Goal: Information Seeking & Learning: Compare options

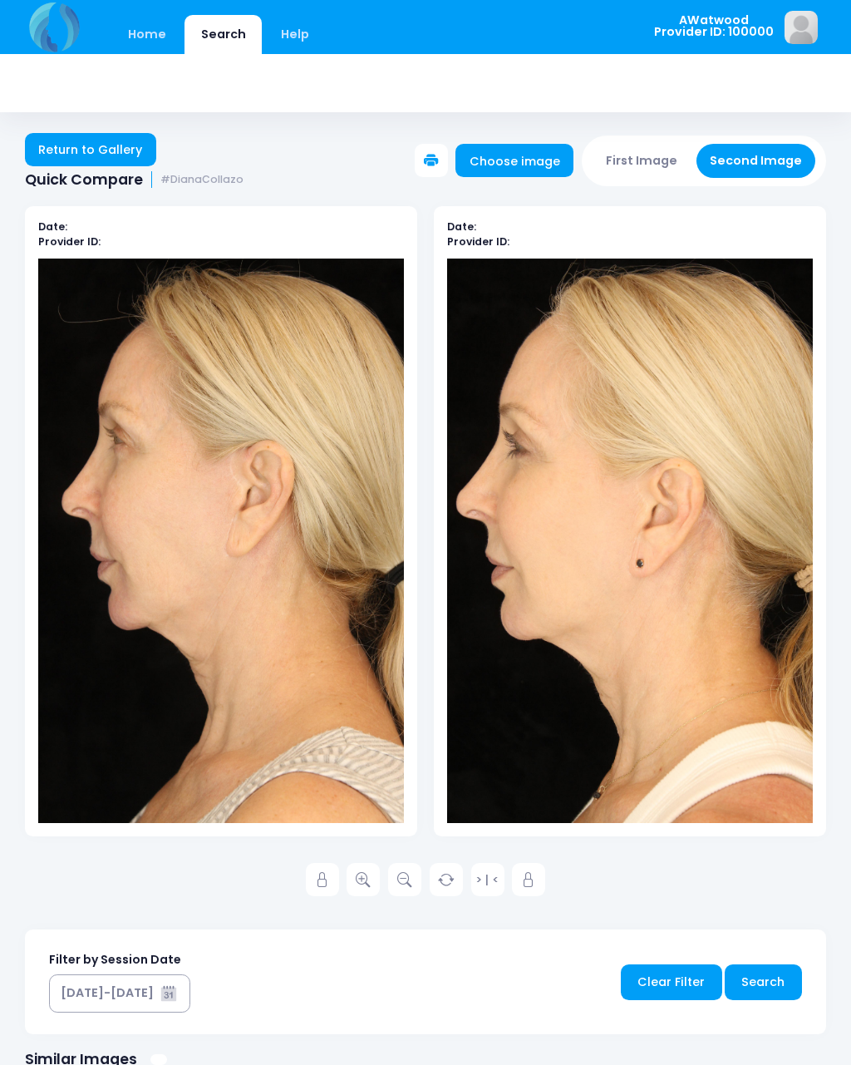
click at [33, 159] on link "Return to Gallery" at bounding box center [90, 149] width 131 height 33
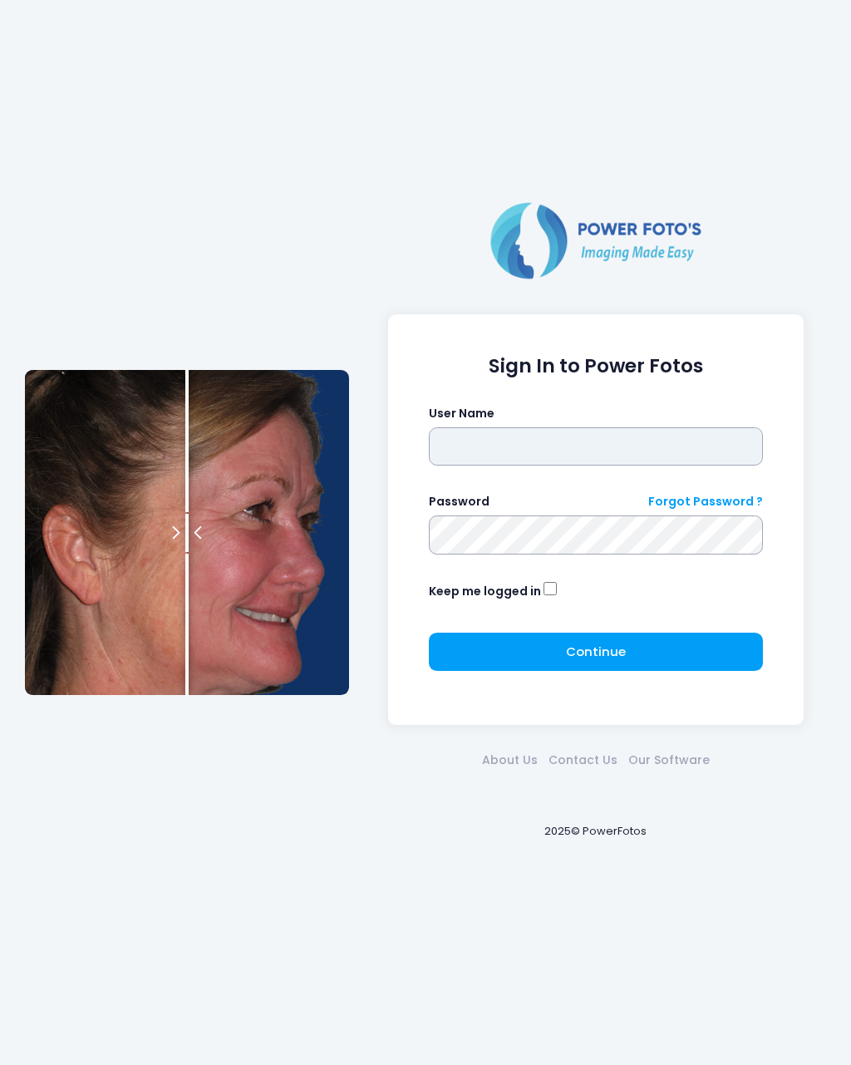
click at [481, 463] on input "text" at bounding box center [596, 446] width 335 height 38
type input "*"
type input "********"
click at [689, 663] on button "Continue Please wait..." at bounding box center [596, 652] width 335 height 38
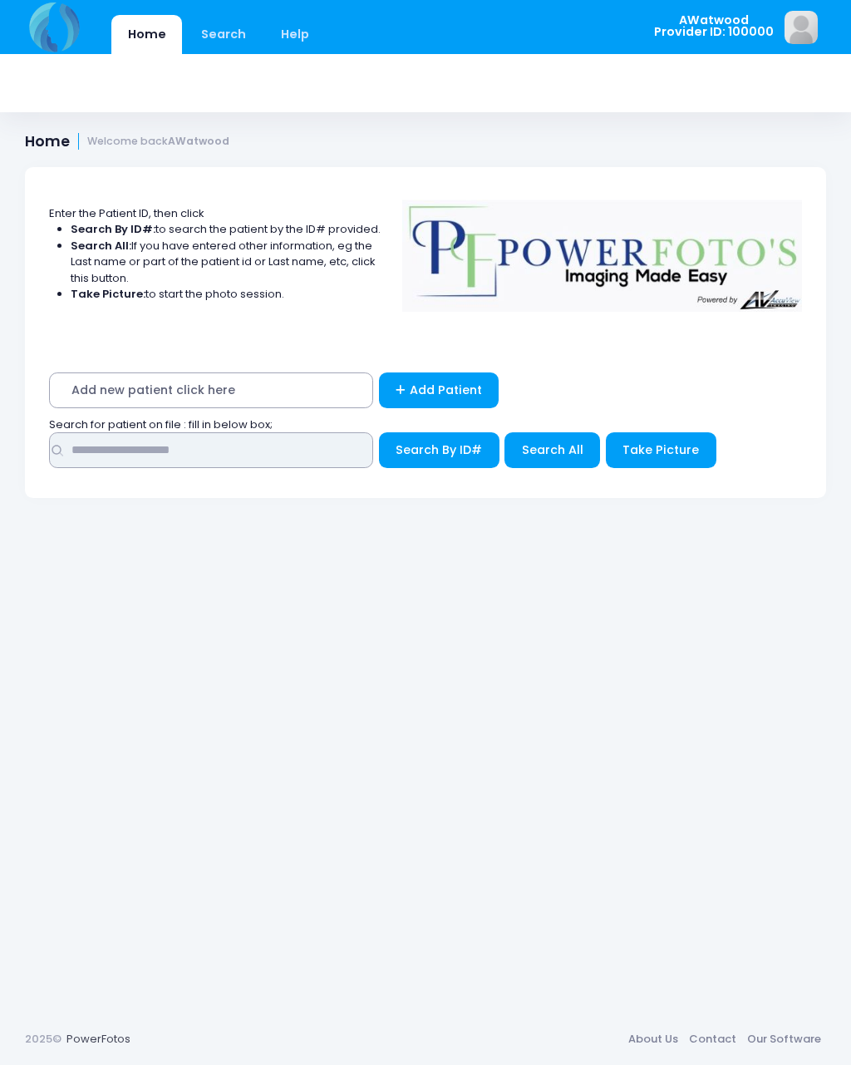
click at [141, 455] on input "text" at bounding box center [211, 450] width 324 height 36
type input "*****"
click at [540, 452] on span "Search All" at bounding box center [553, 449] width 62 height 17
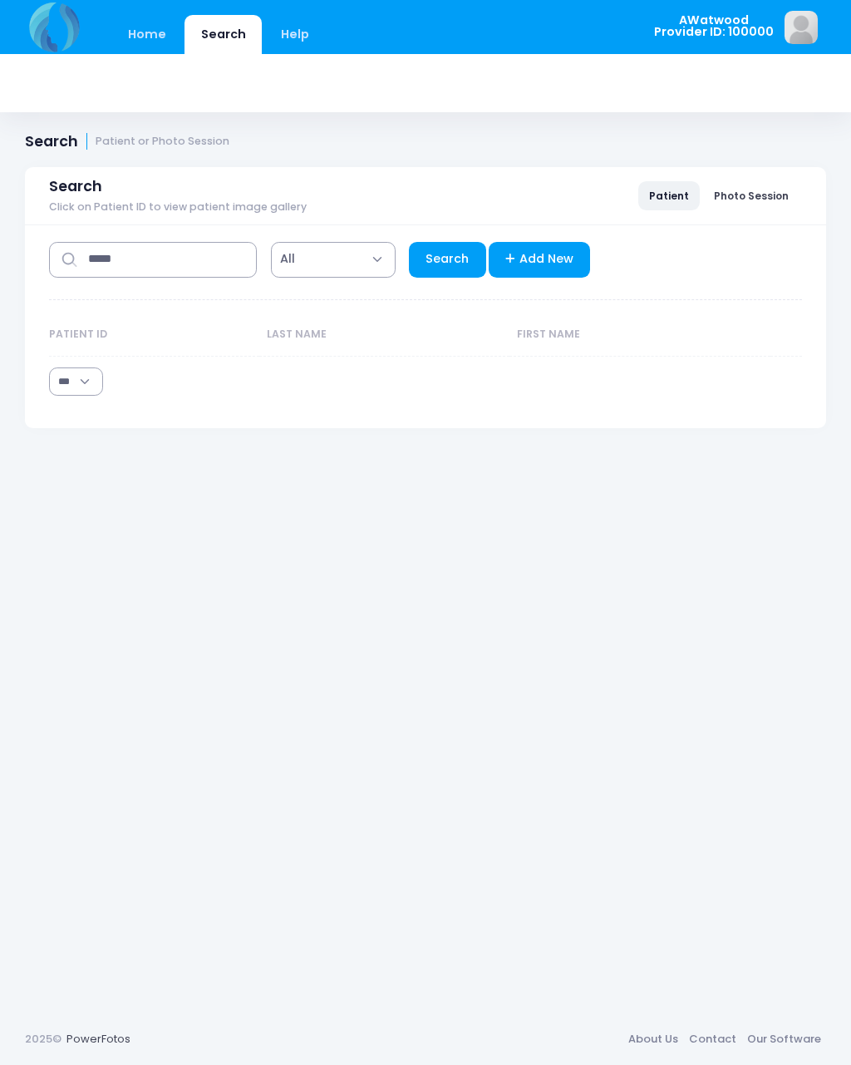
select select "***"
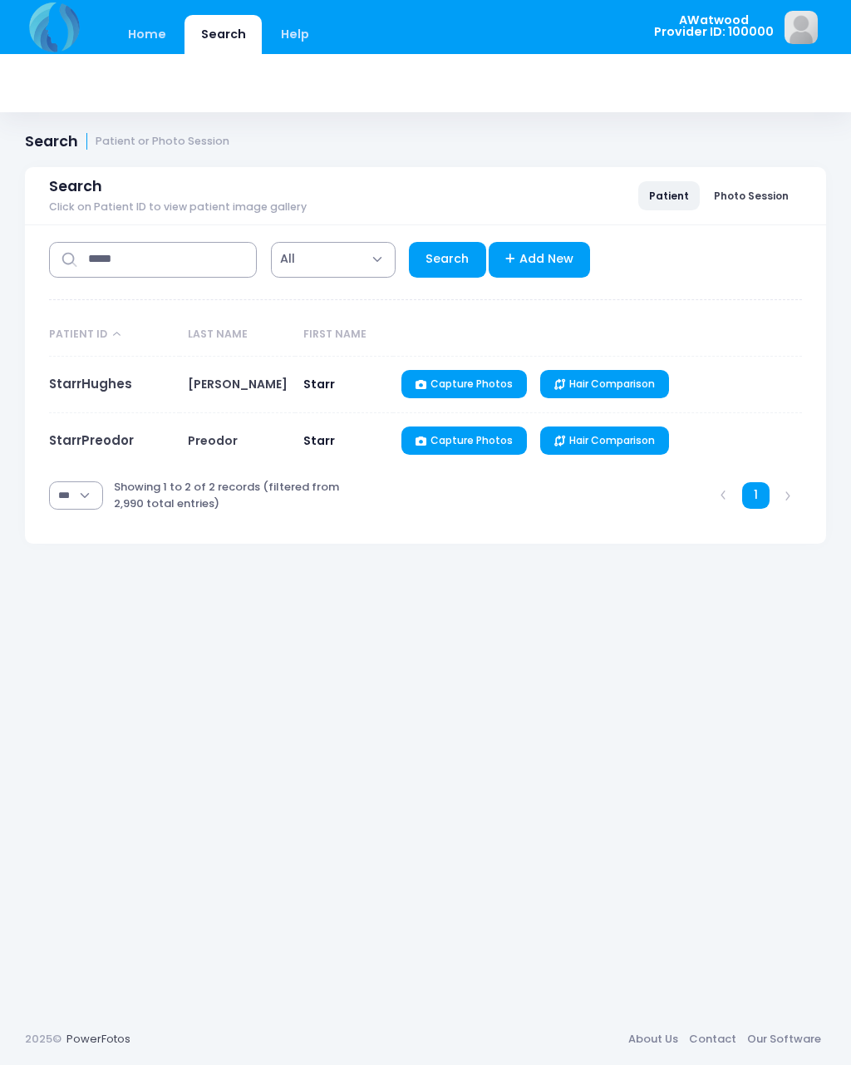
click at [104, 391] on link "StarrHughes" at bounding box center [90, 383] width 83 height 17
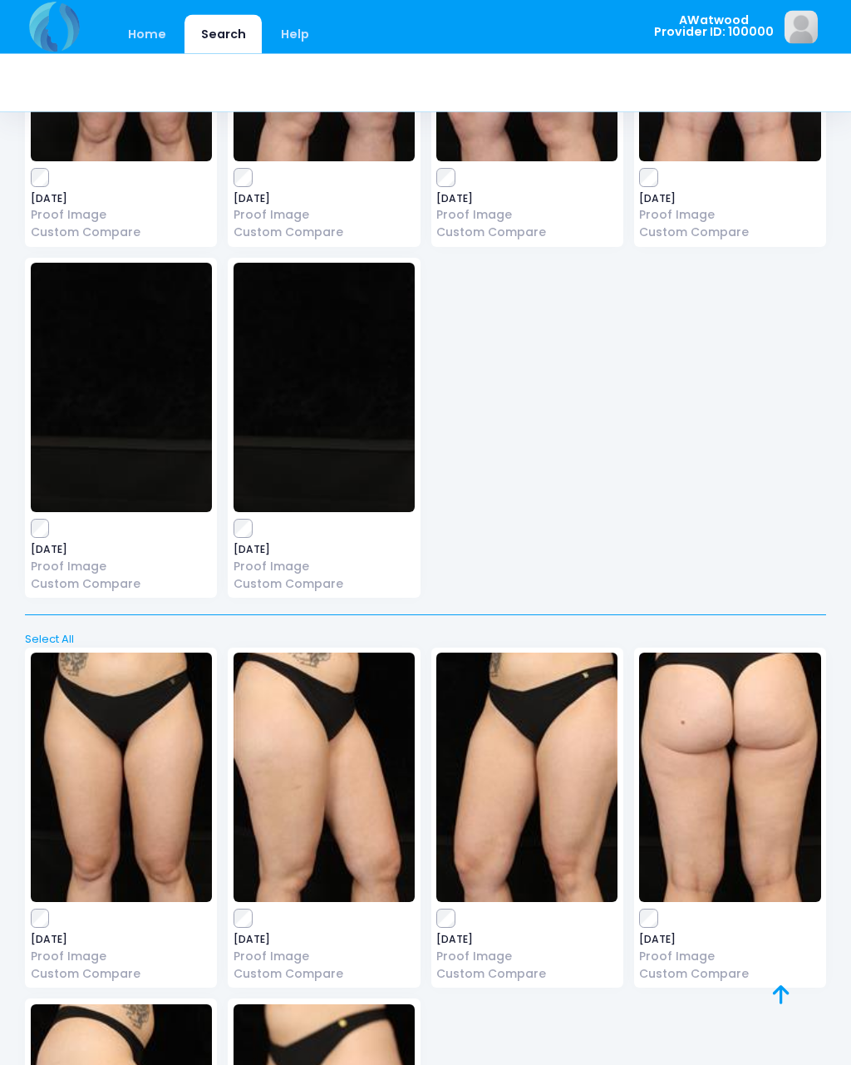
scroll to position [11060, 0]
click at [454, 935] on span "2025-09-03" at bounding box center [526, 940] width 181 height 10
click at [510, 965] on link "Custom Compare" at bounding box center [526, 973] width 181 height 17
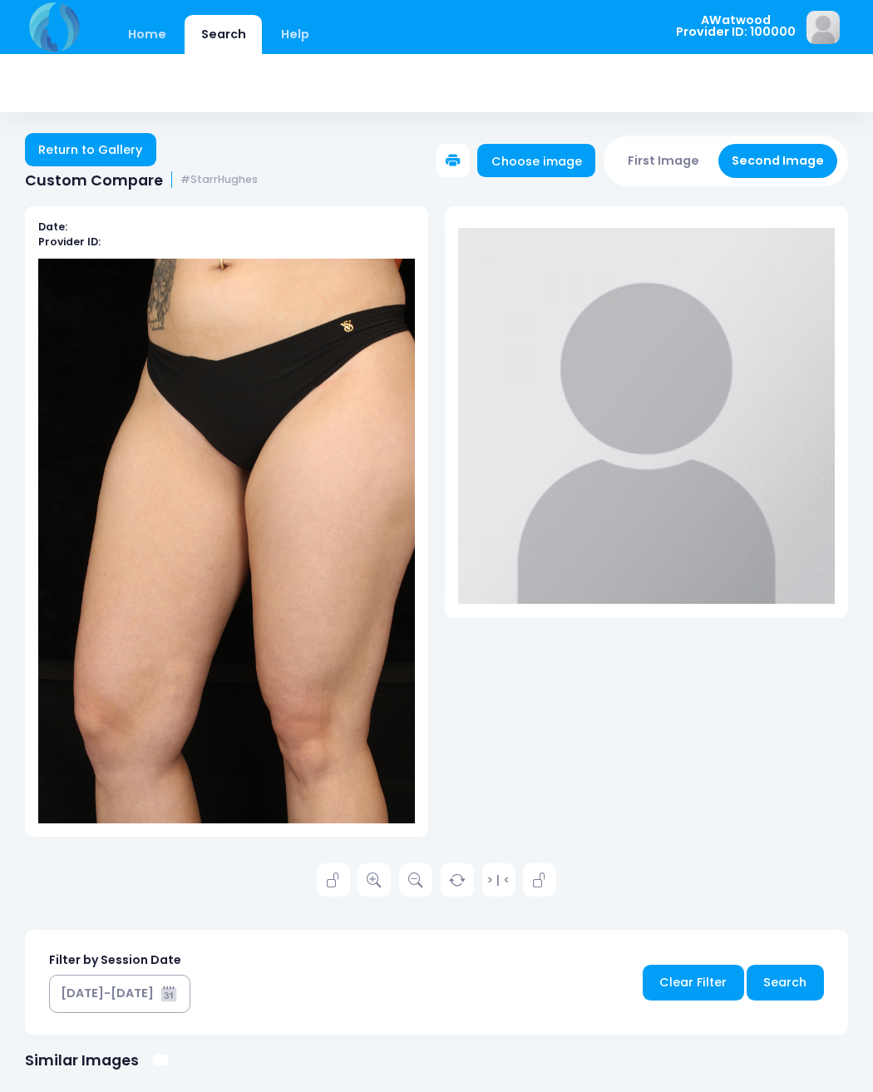
scroll to position [2, 0]
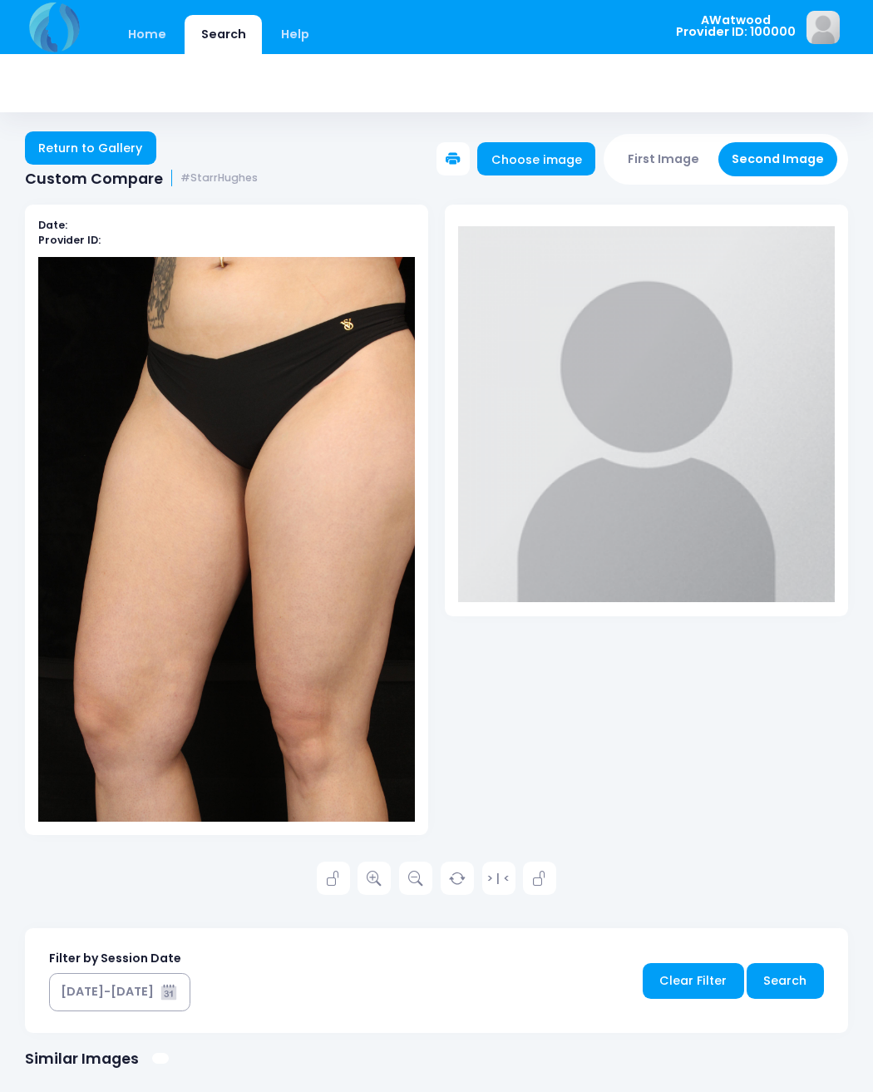
click at [668, 164] on button "First Image" at bounding box center [663, 159] width 99 height 34
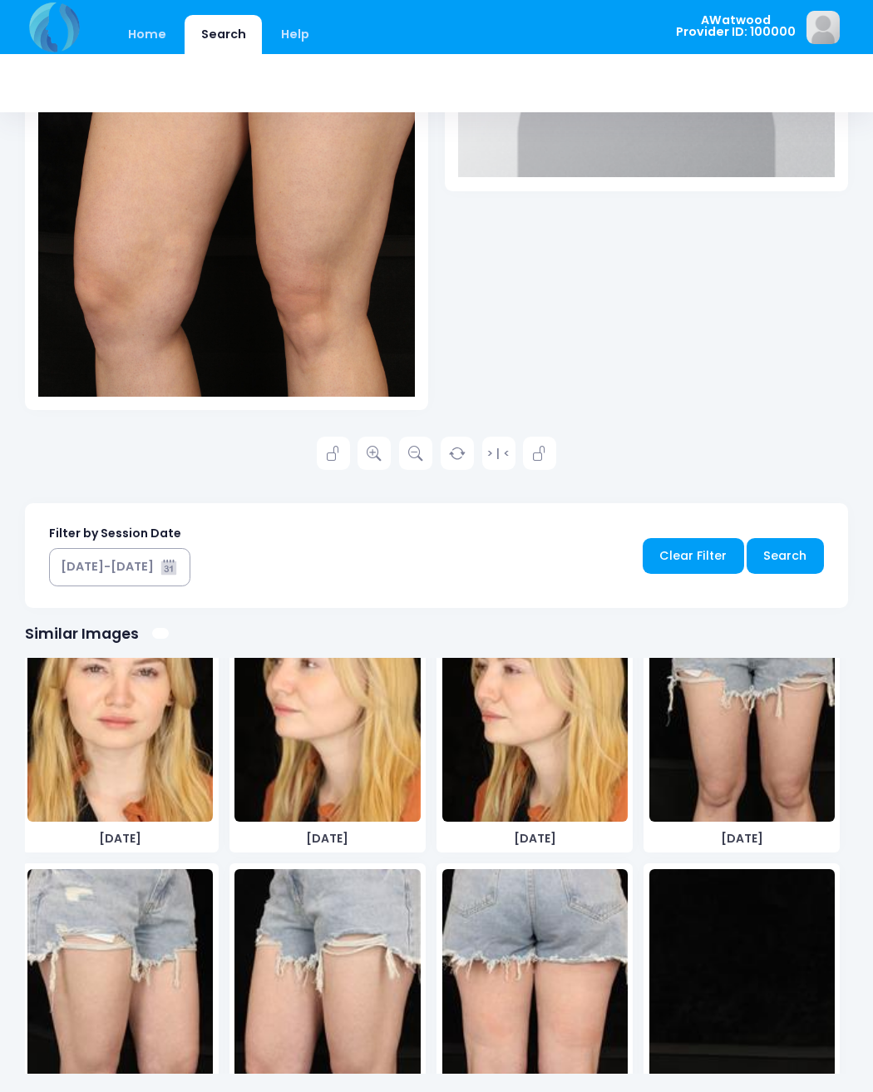
scroll to position [5921, 0]
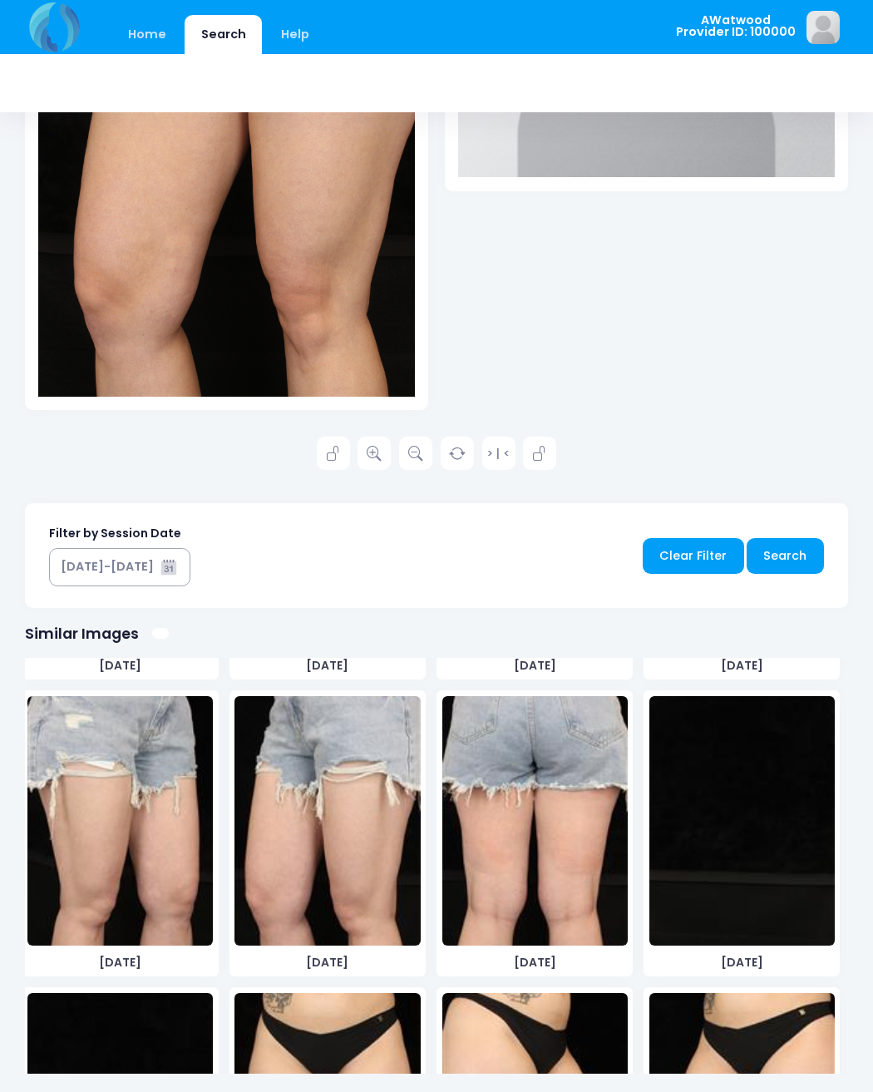
click at [391, 836] on img at bounding box center [326, 820] width 185 height 249
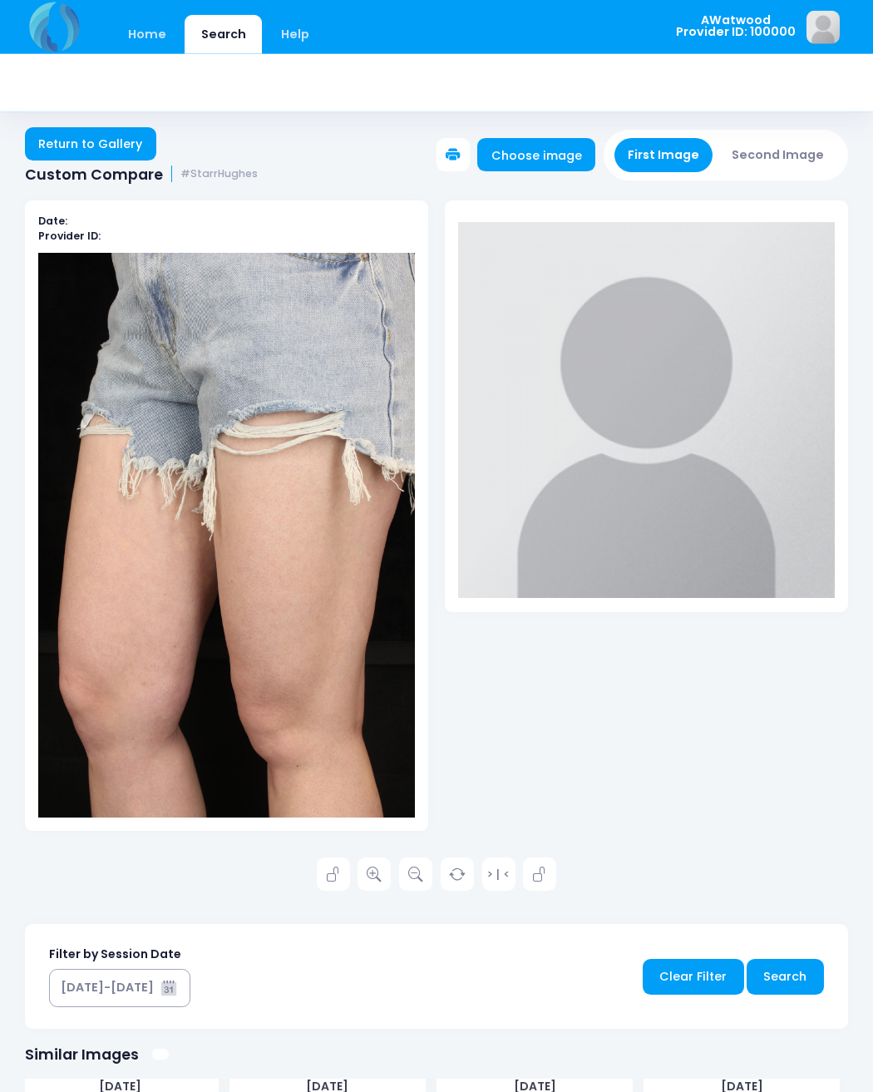
scroll to position [0, 0]
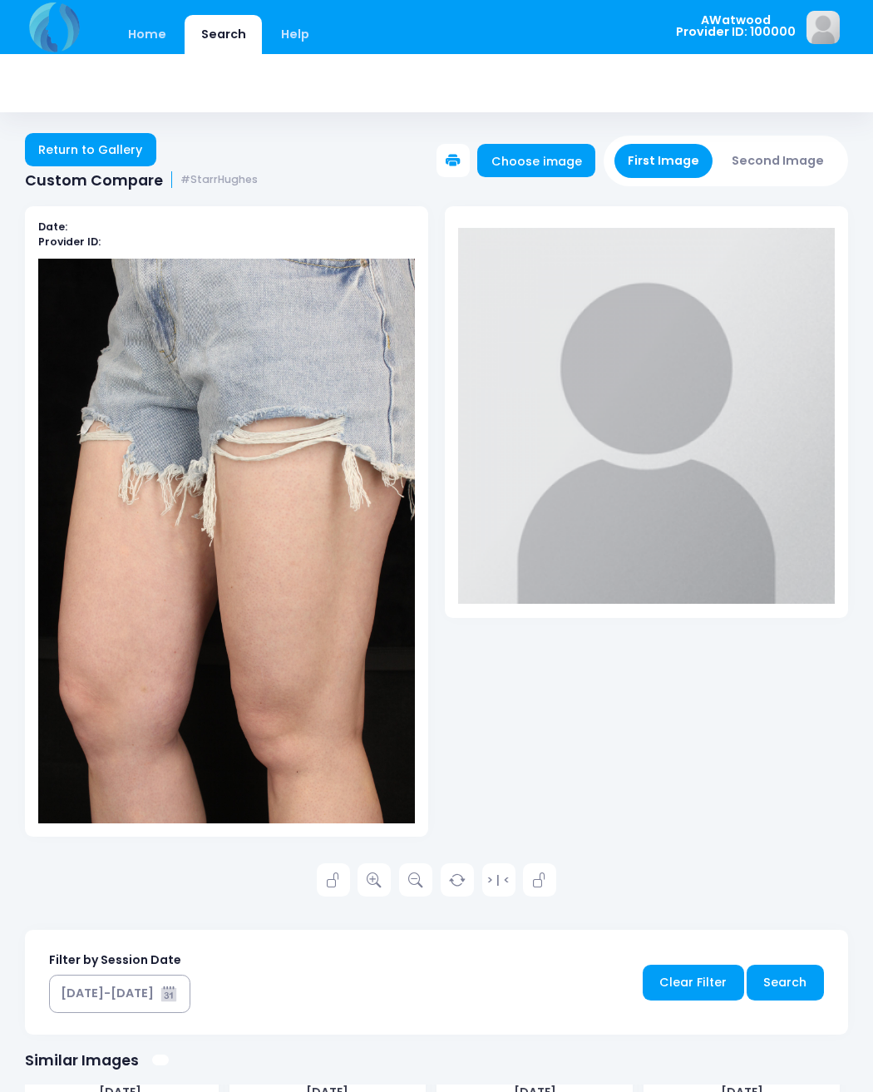
click at [787, 149] on button "Second Image" at bounding box center [778, 161] width 120 height 34
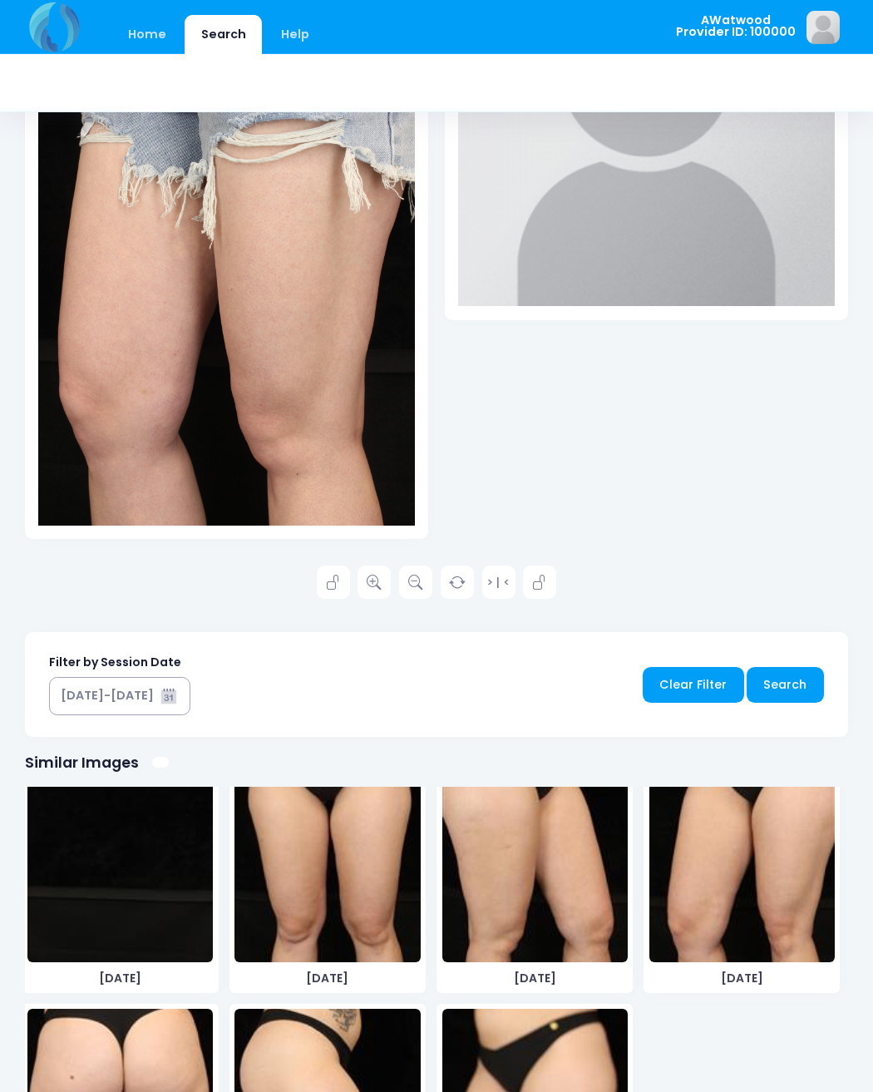
scroll to position [6325, 0]
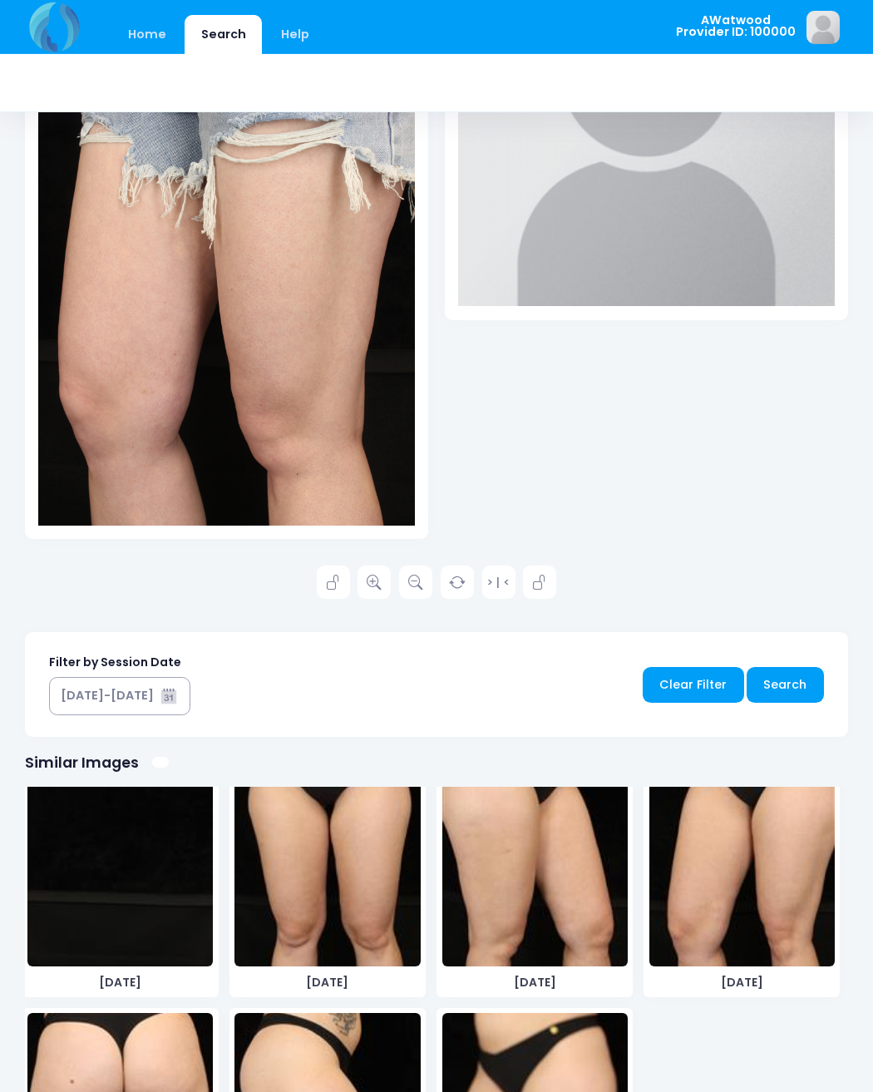
click at [732, 889] on img at bounding box center [741, 841] width 185 height 249
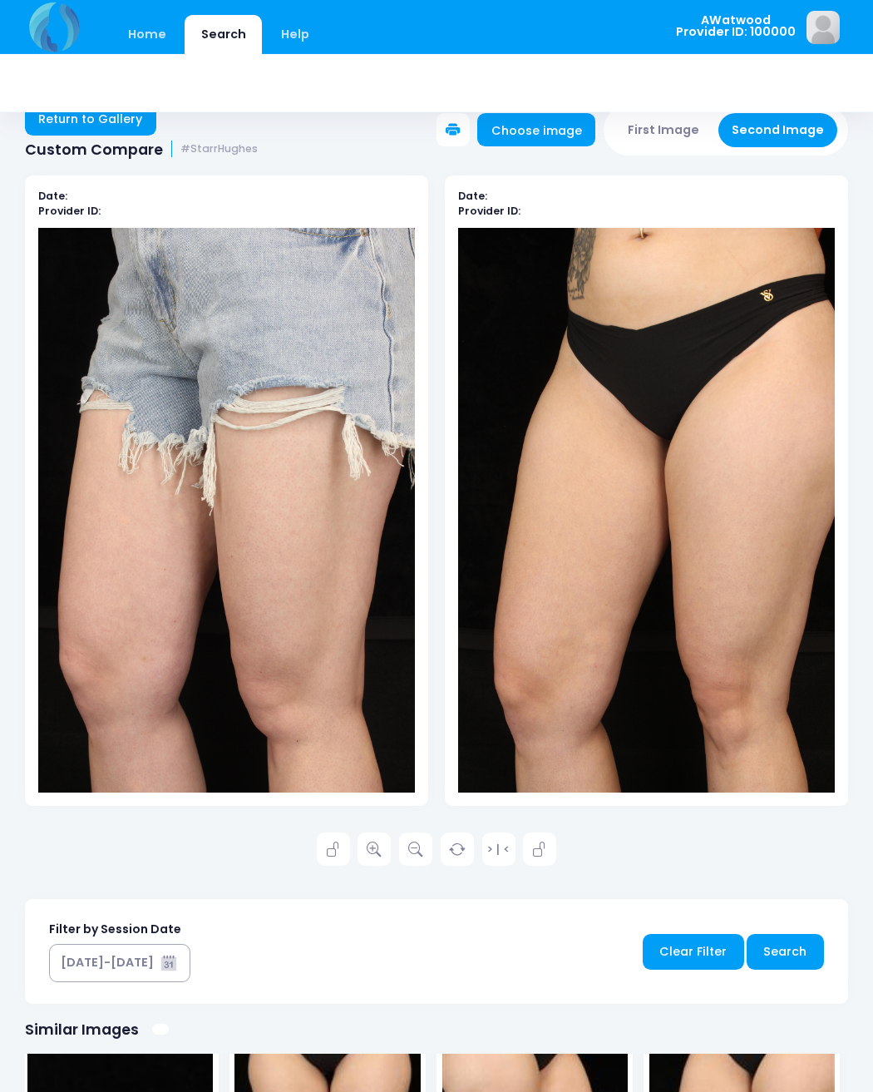
scroll to position [0, 0]
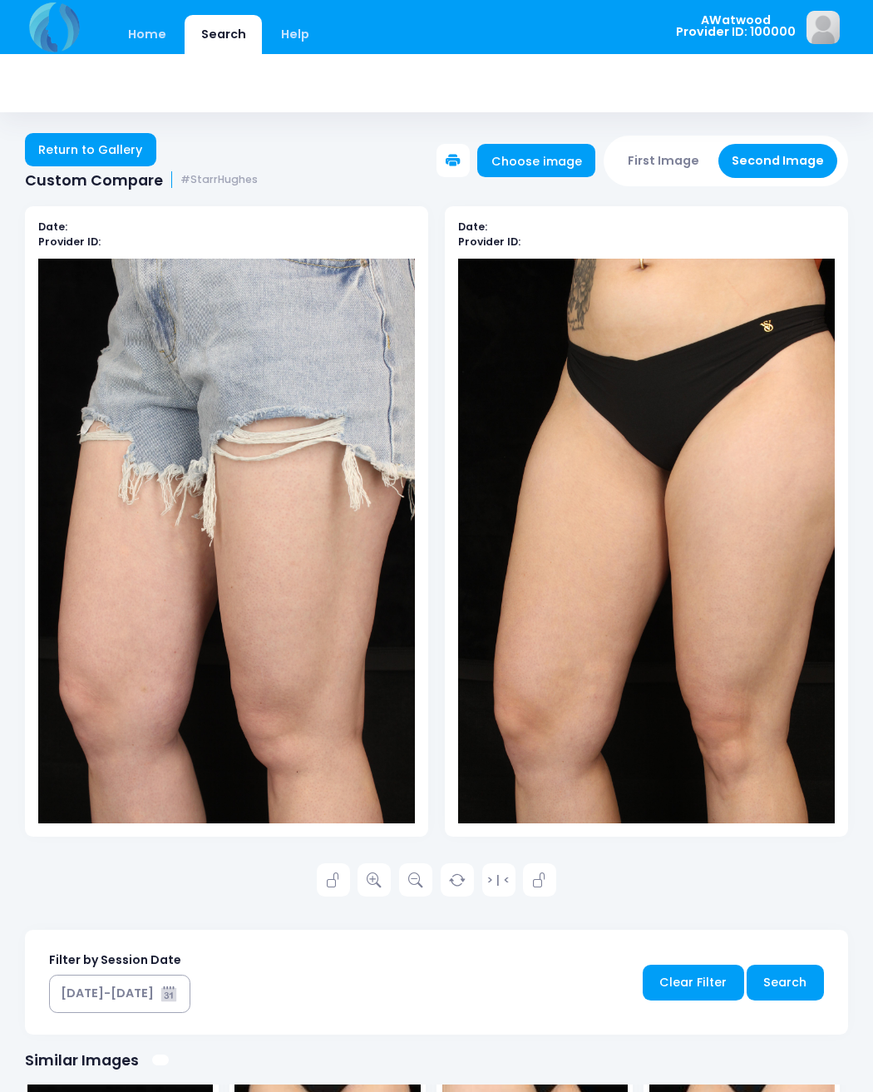
click at [644, 150] on button "First Image" at bounding box center [663, 161] width 99 height 34
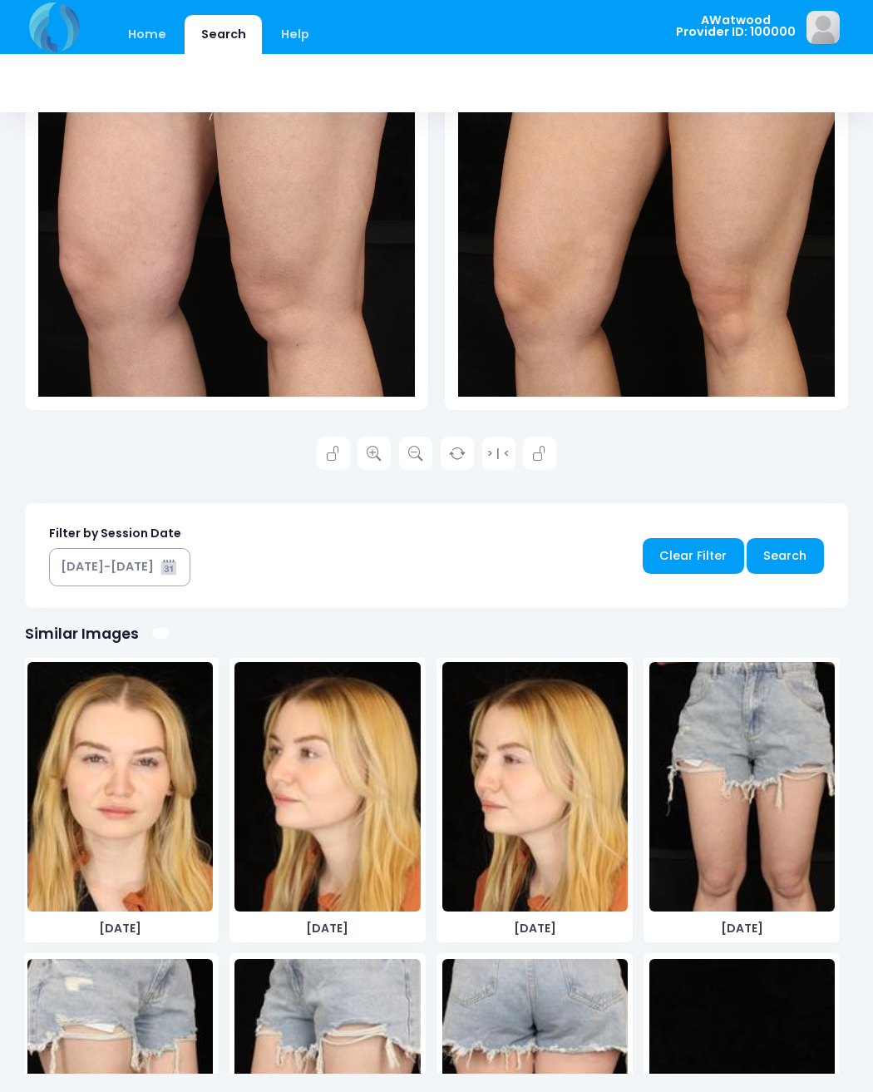
scroll to position [5659, 0]
click at [737, 819] on img at bounding box center [741, 785] width 185 height 249
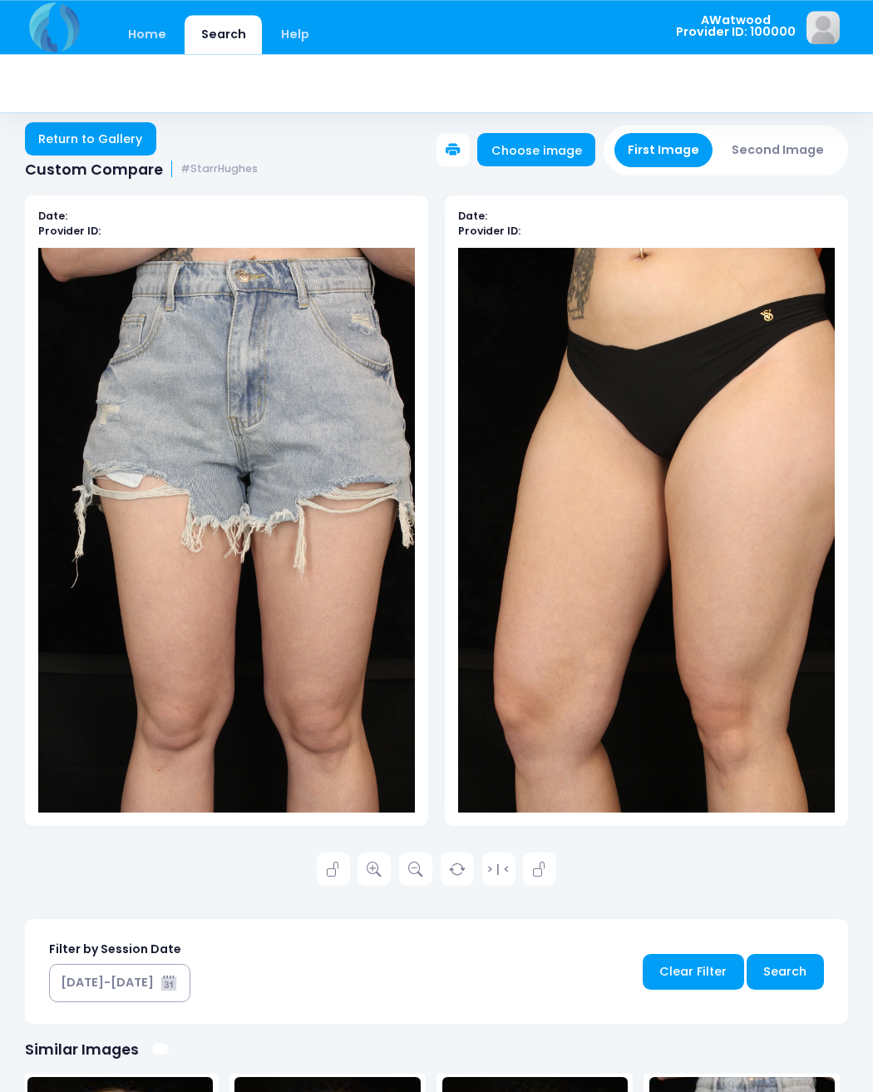
scroll to position [0, 0]
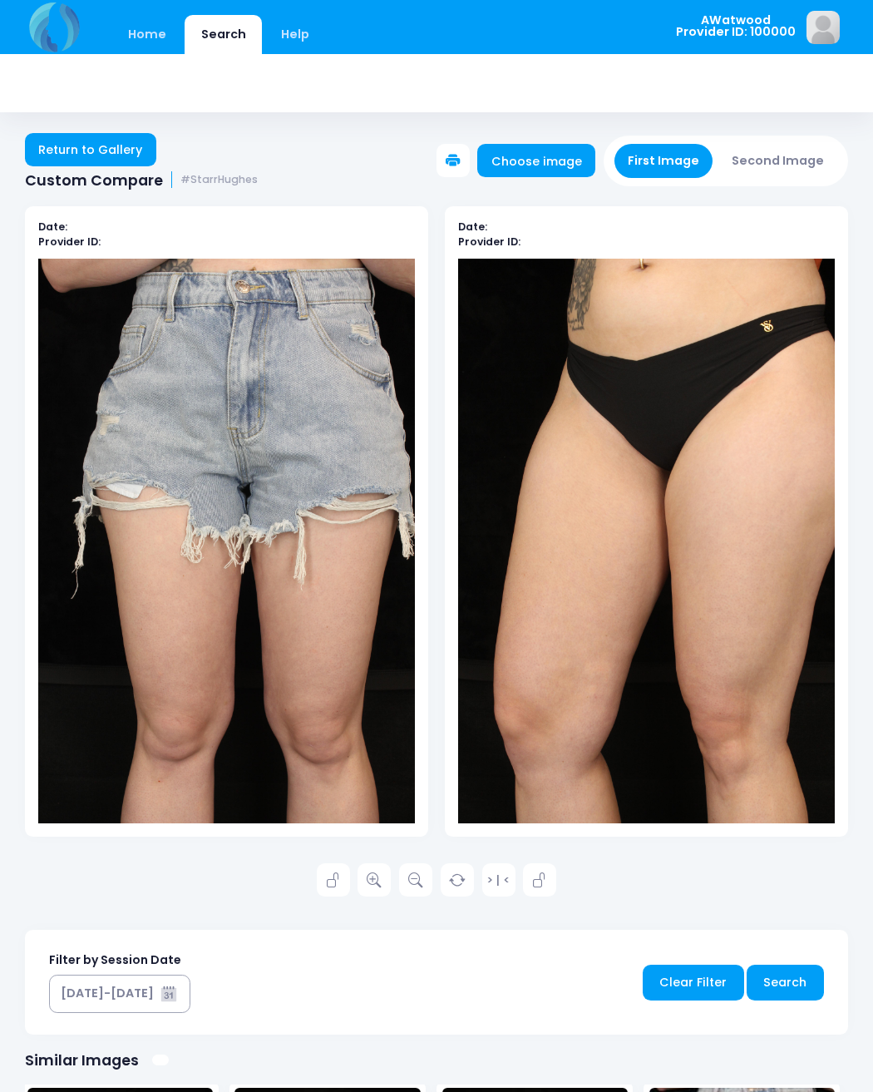
click at [783, 156] on button "Second Image" at bounding box center [778, 161] width 120 height 34
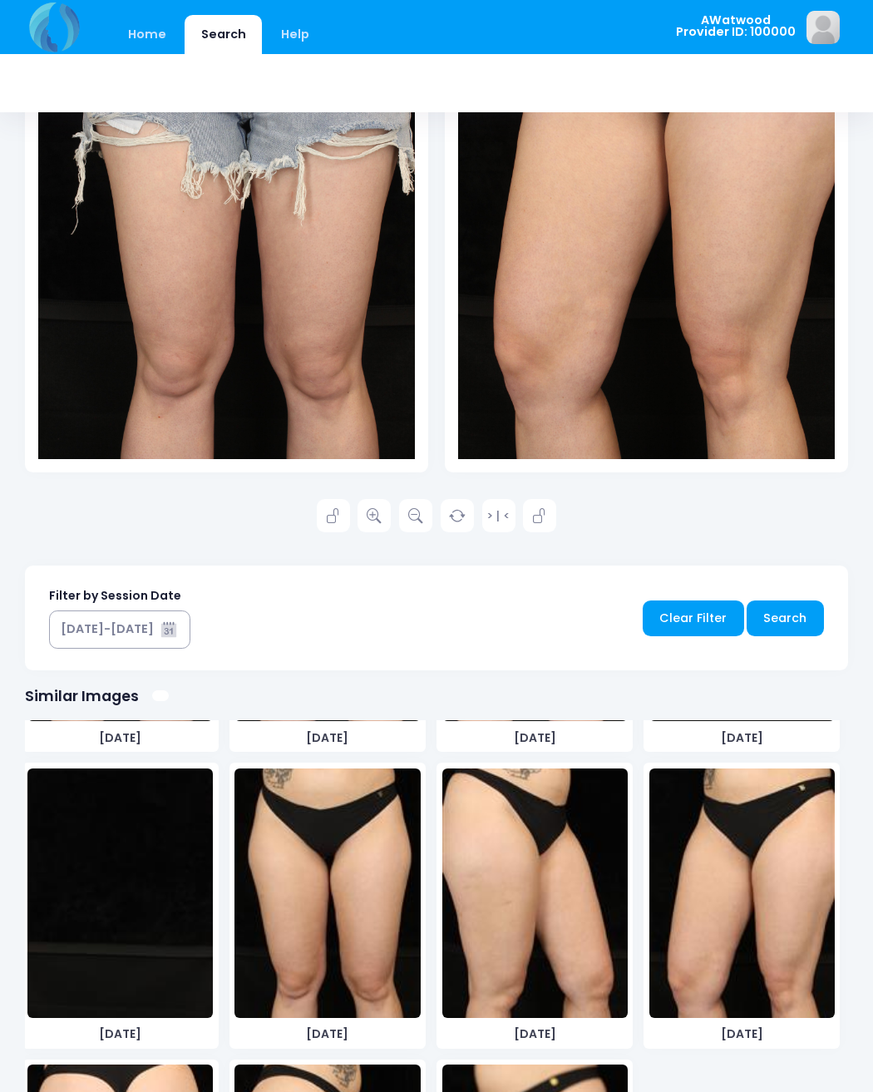
scroll to position [6187, 0]
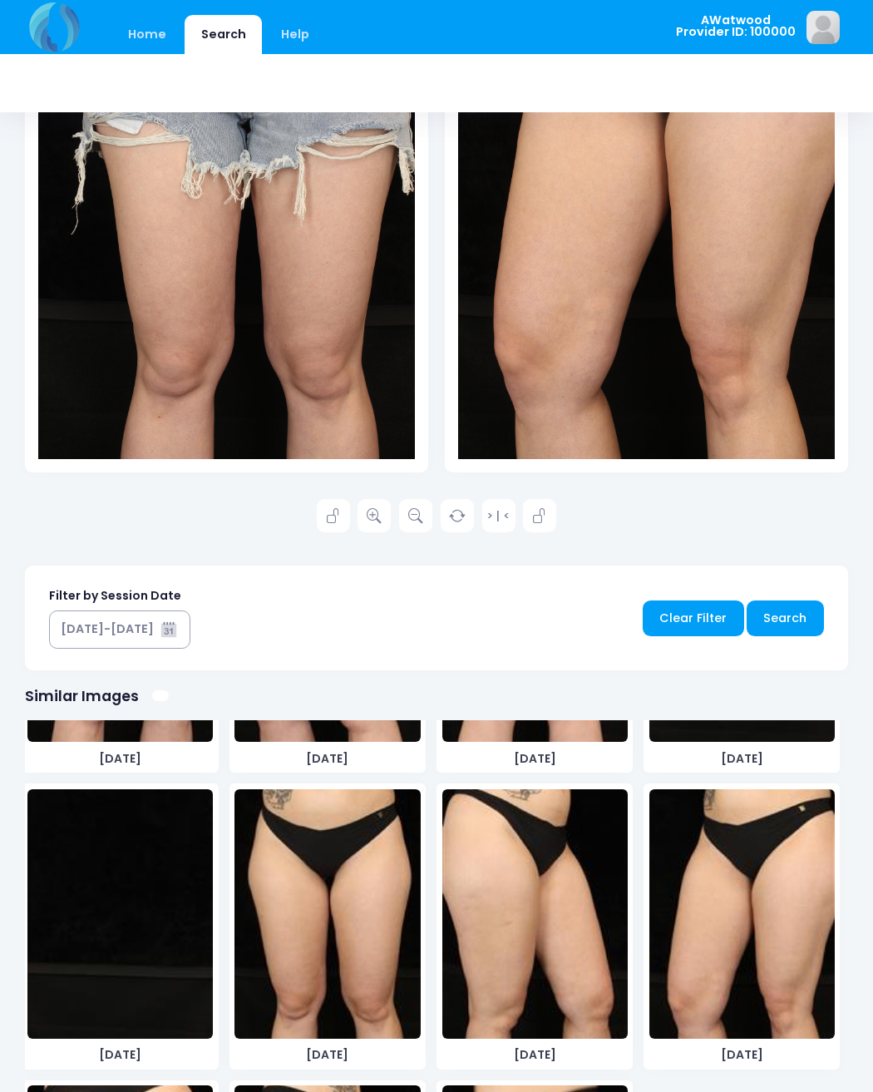
click at [356, 918] on img at bounding box center [326, 913] width 185 height 249
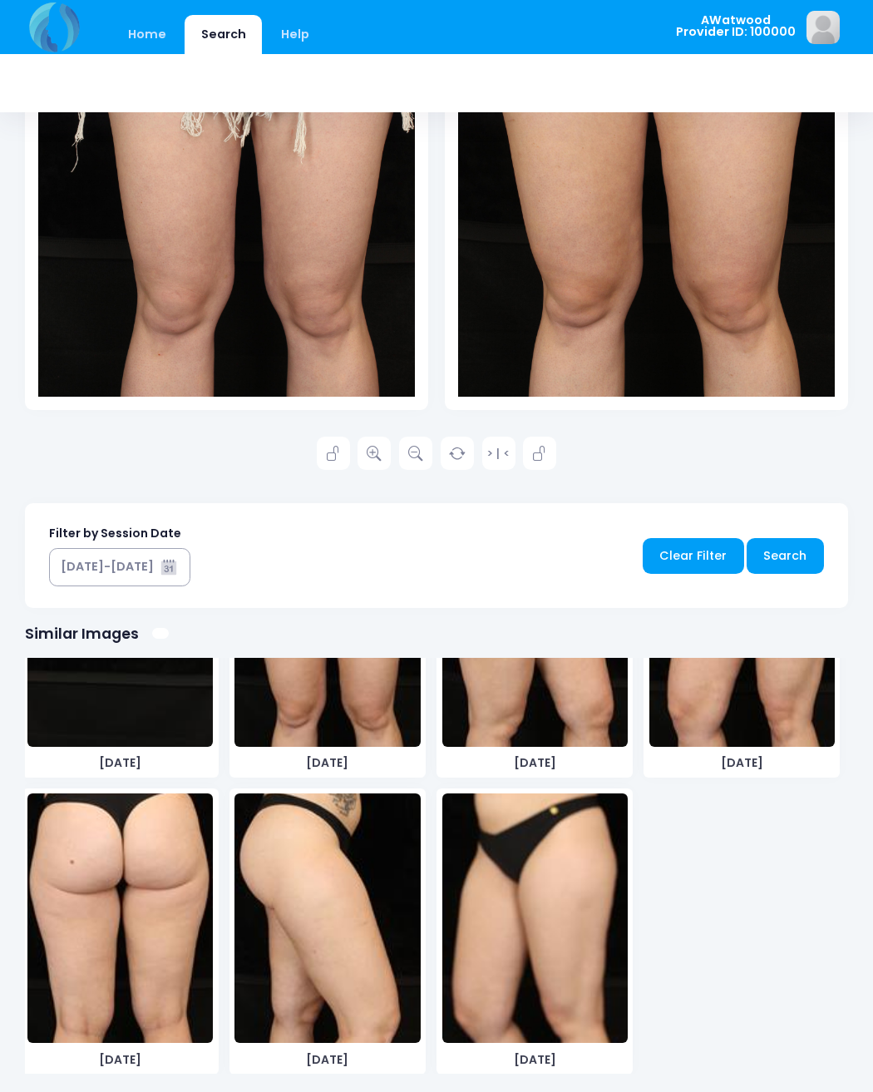
scroll to position [6417, 0]
click at [290, 905] on img at bounding box center [326, 917] width 185 height 249
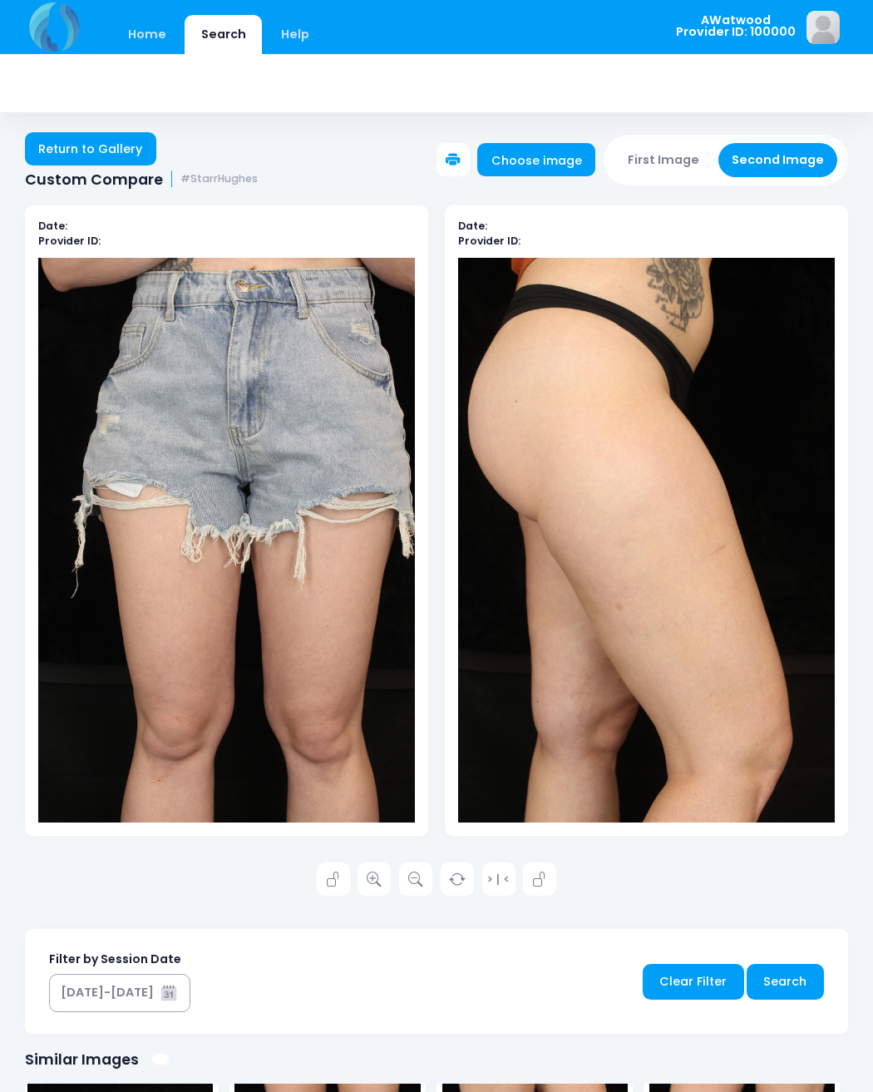
scroll to position [0, 0]
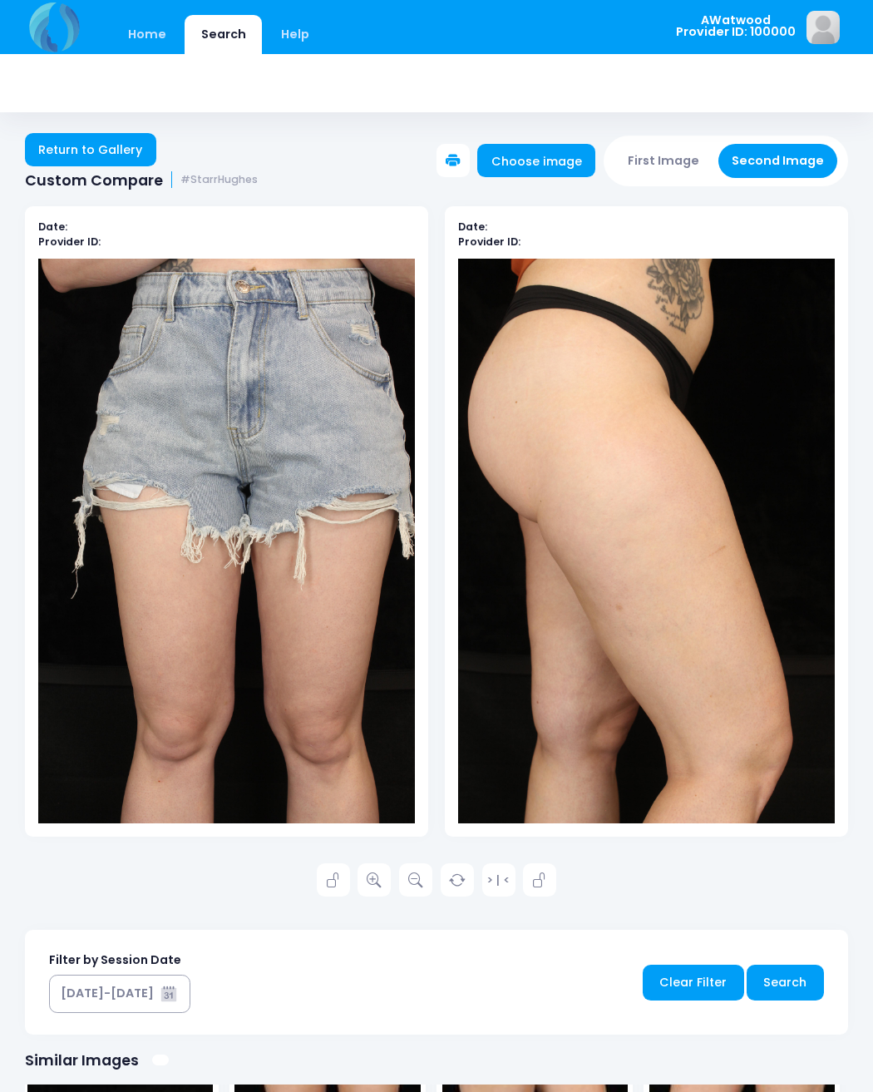
click at [664, 145] on button "First Image" at bounding box center [663, 161] width 99 height 34
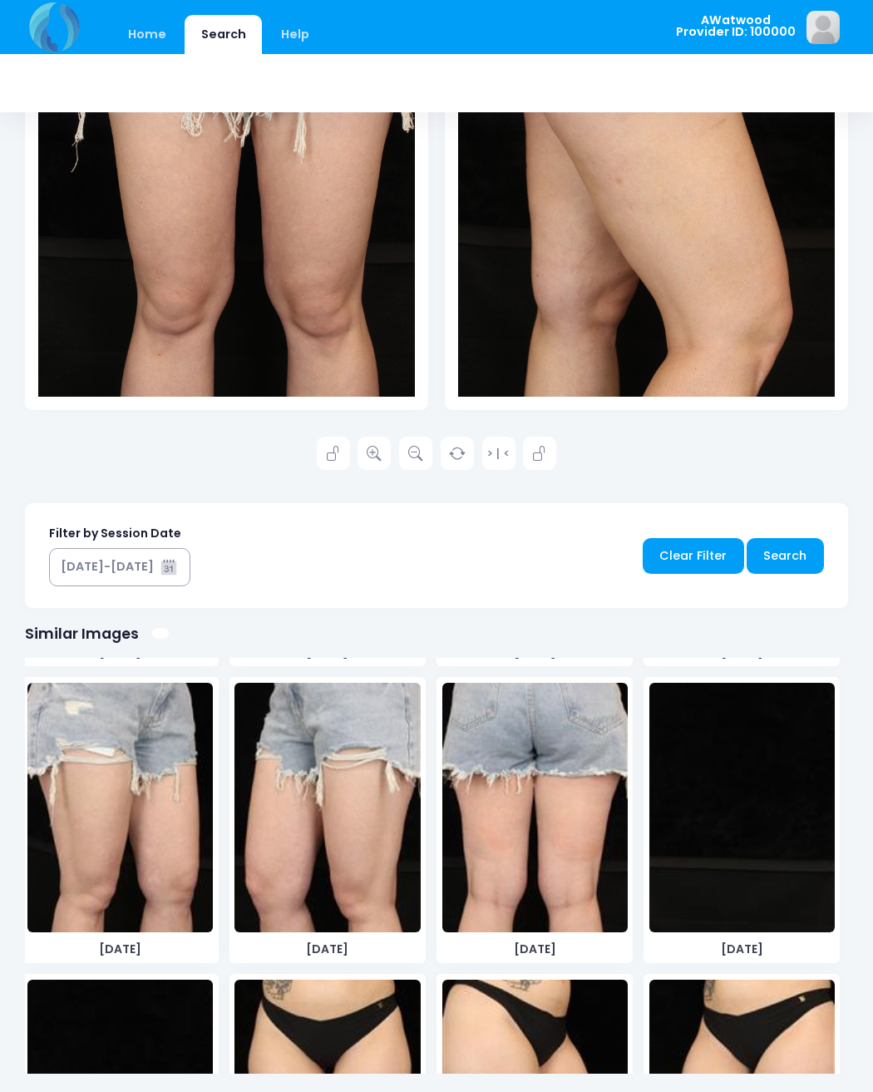
scroll to position [5829, 0]
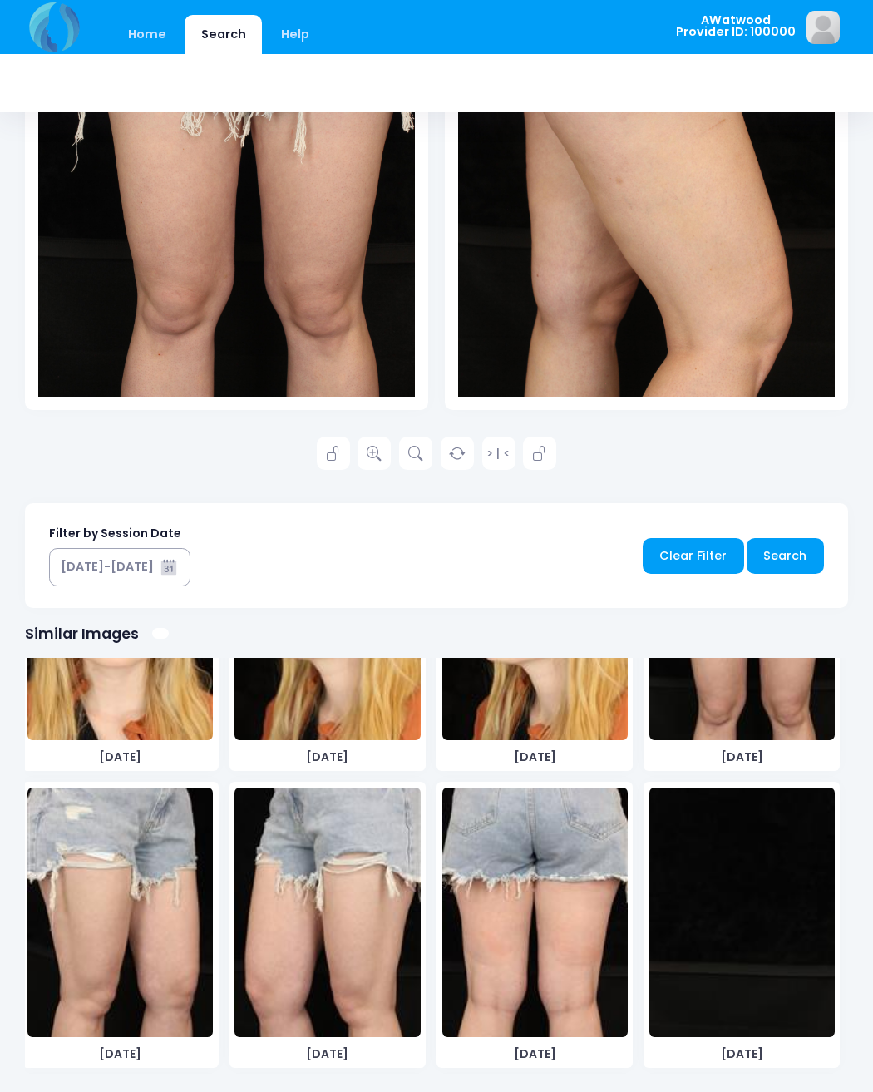
click at [303, 947] on img at bounding box center [326, 911] width 185 height 249
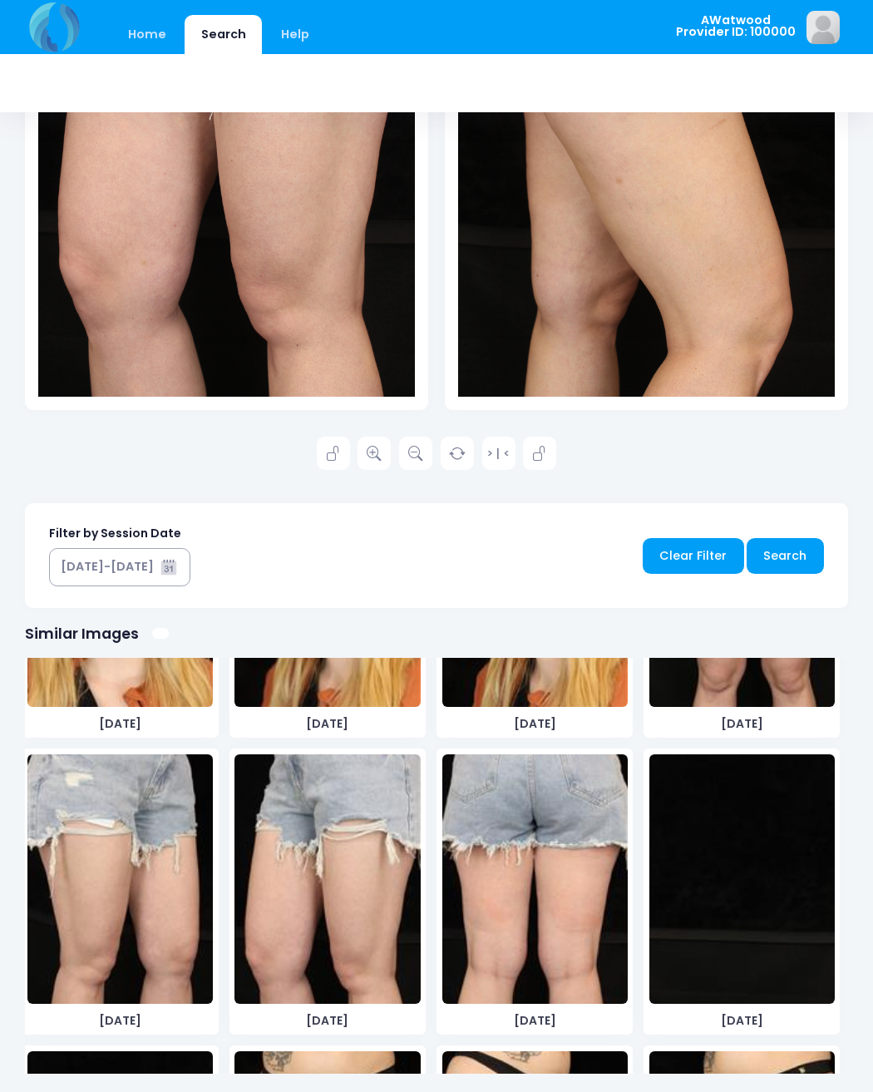
scroll to position [5899, 0]
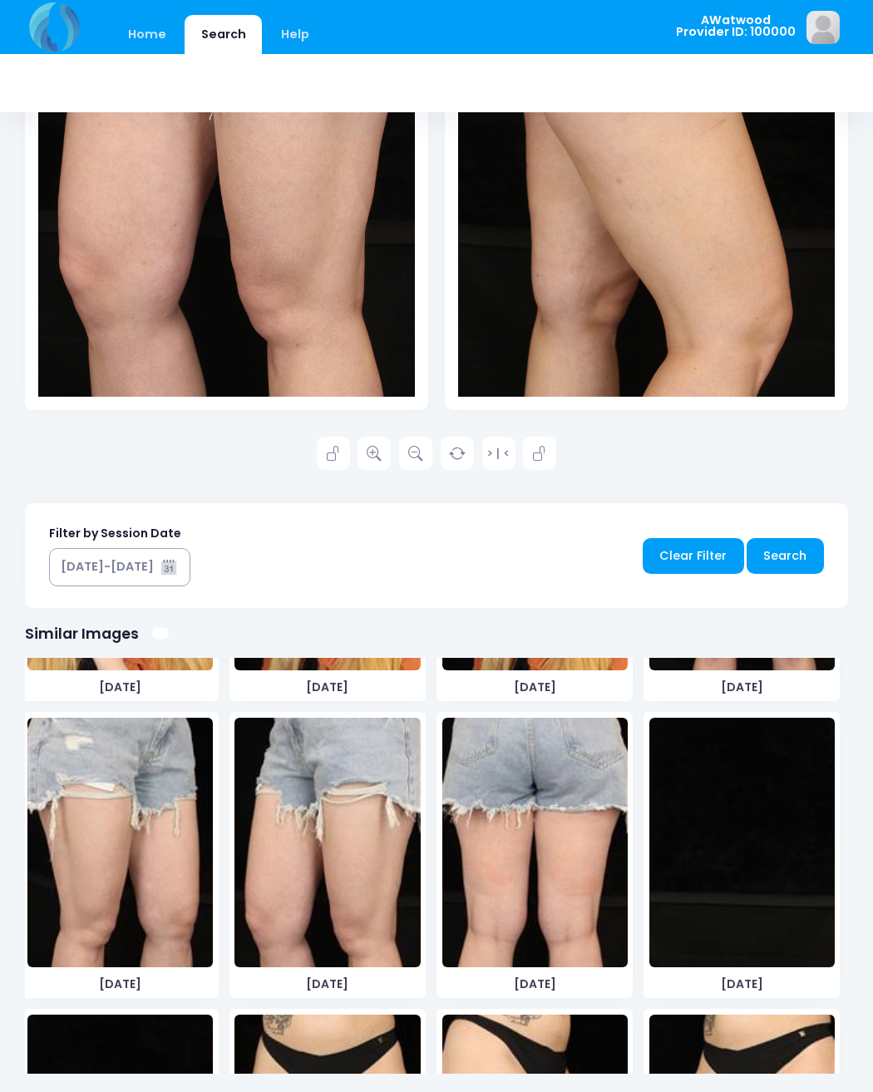
click at [86, 862] on img at bounding box center [119, 842] width 185 height 249
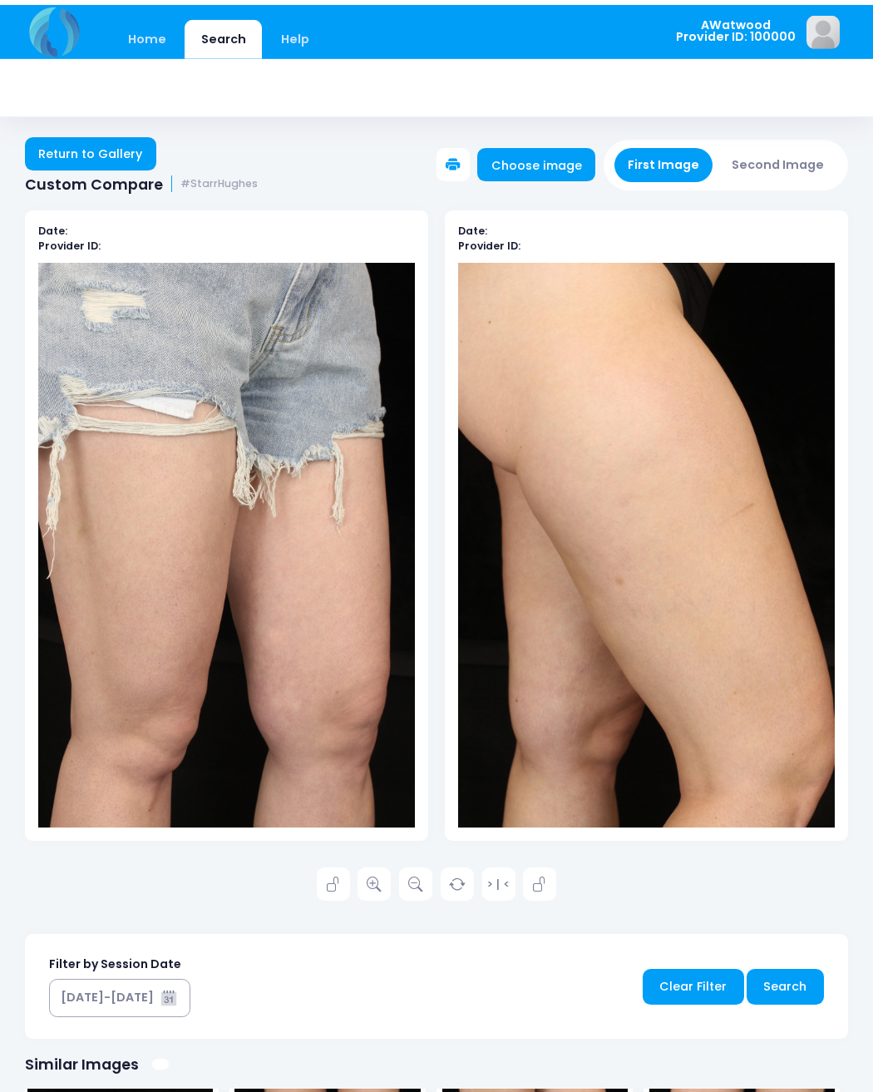
scroll to position [6417, 0]
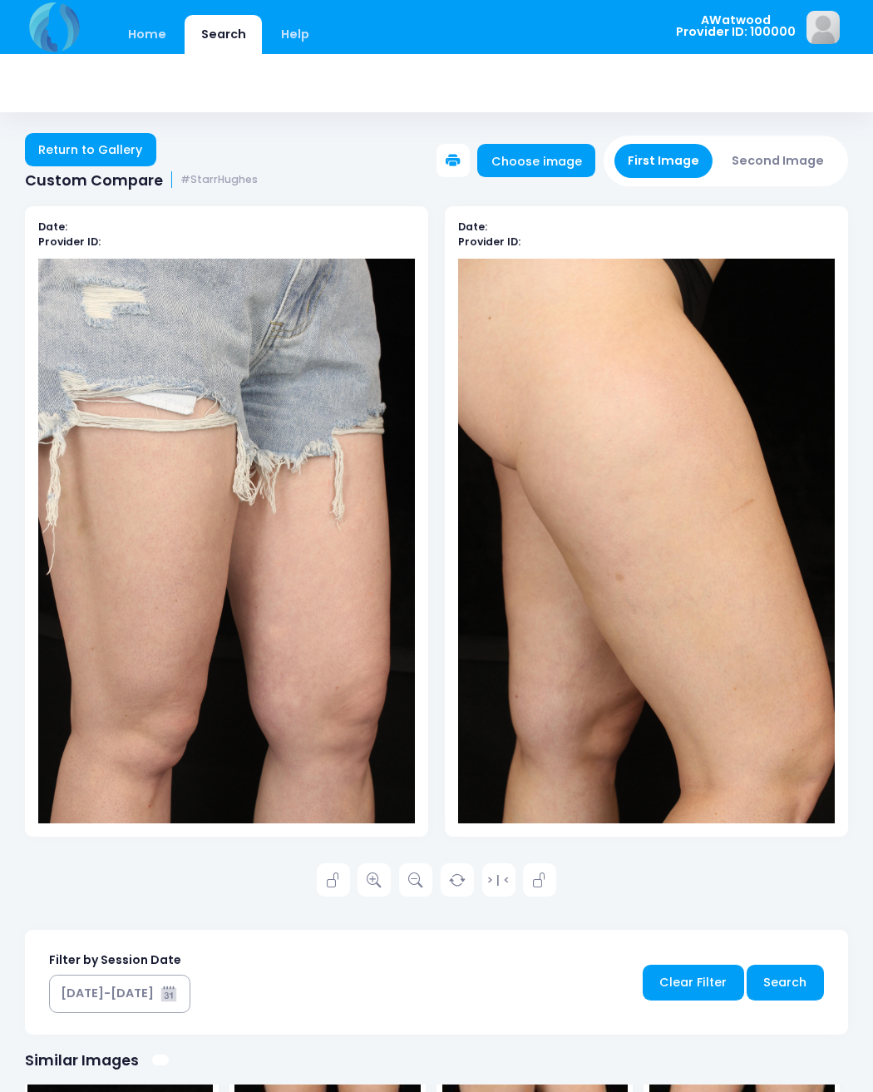
click at [787, 136] on div "First Image Second Image" at bounding box center [726, 161] width 245 height 50
click at [778, 131] on div "Return to Gallery Custom Compare #StarrHughes Choose image First Image Second I…" at bounding box center [436, 152] width 873 height 72
click at [781, 150] on button "Second Image" at bounding box center [778, 161] width 120 height 34
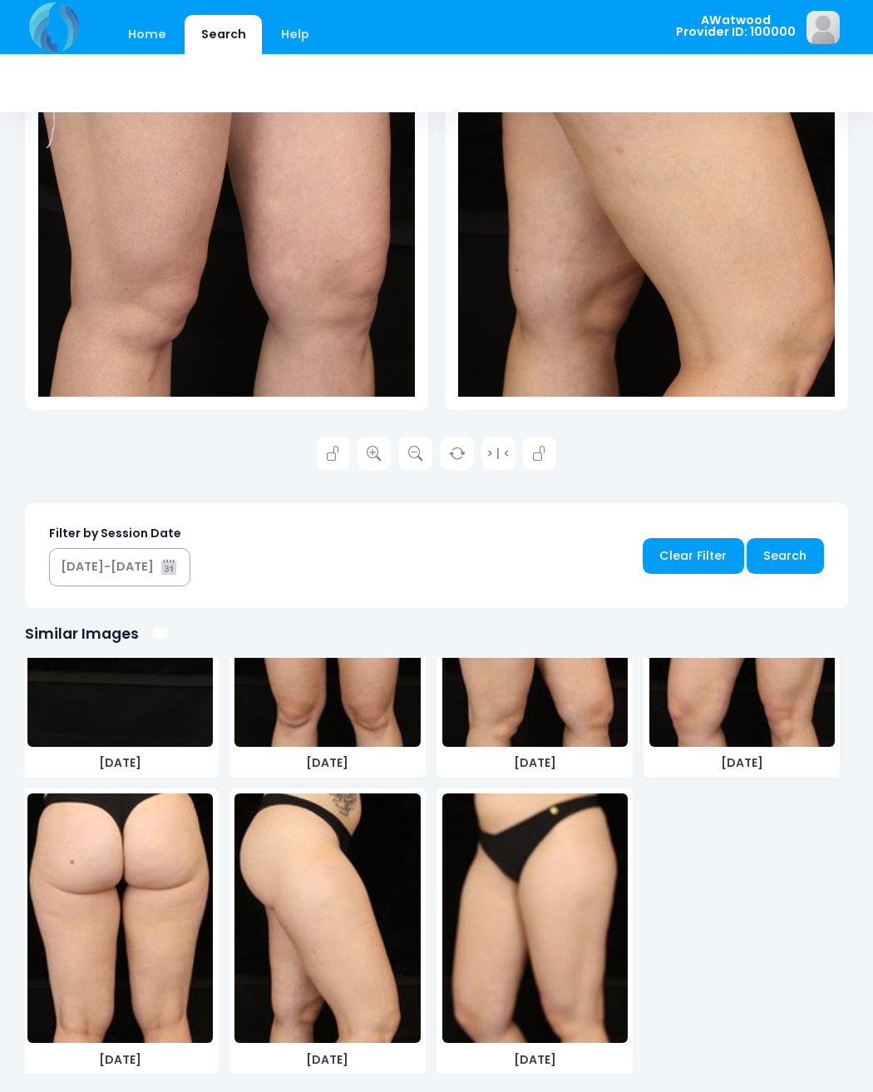
scroll to position [427, 0]
click at [285, 928] on img at bounding box center [326, 917] width 185 height 249
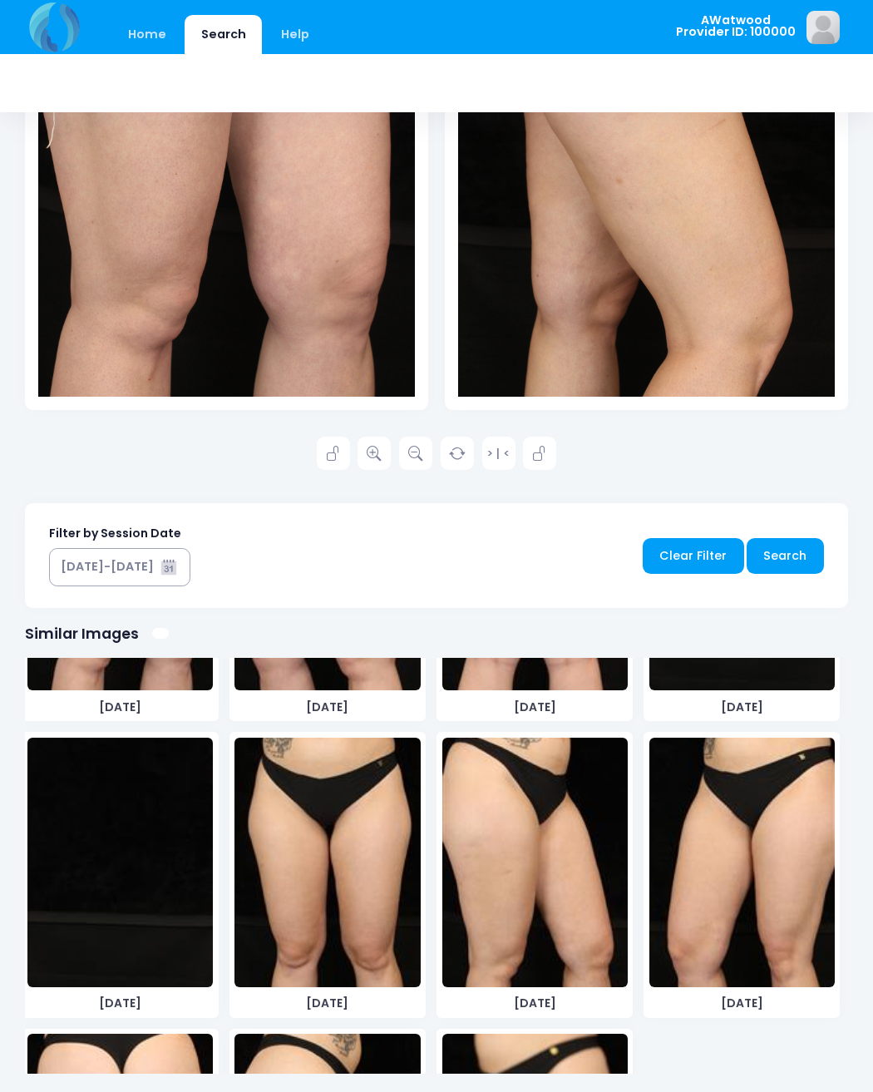
scroll to position [6174, 0]
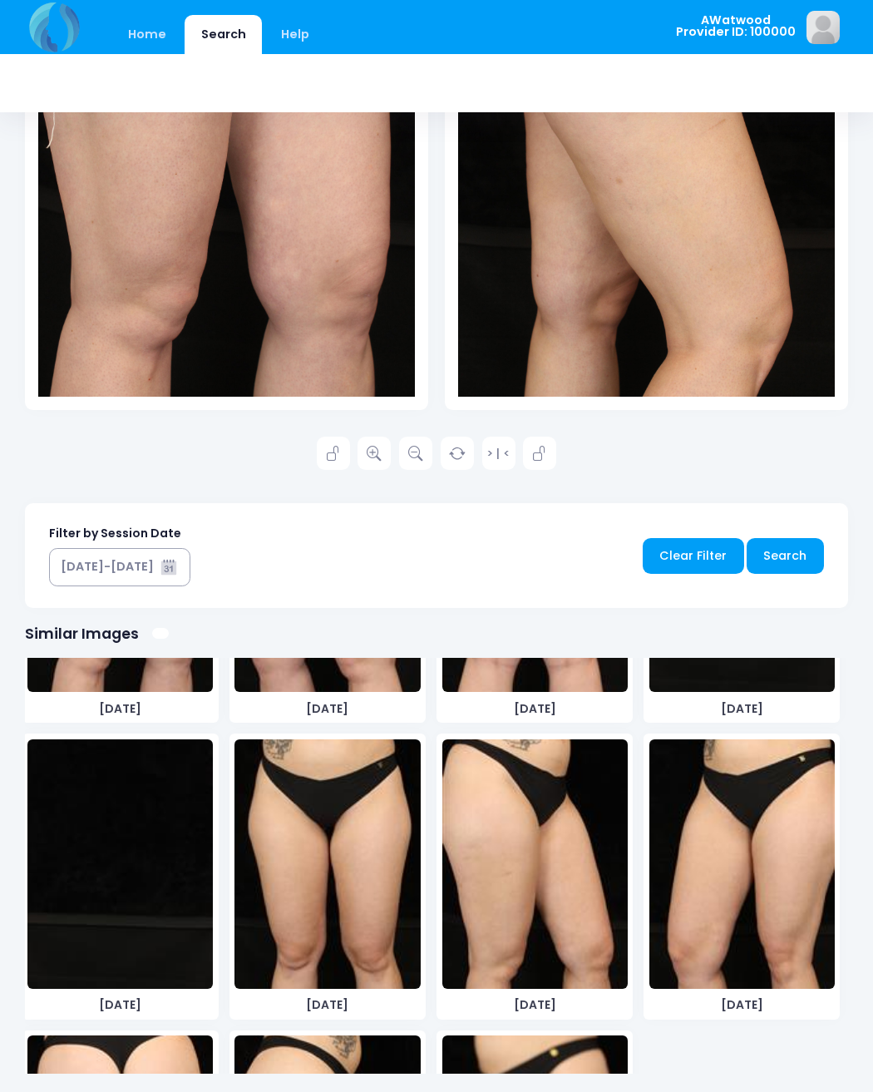
click at [474, 958] on img at bounding box center [534, 863] width 185 height 249
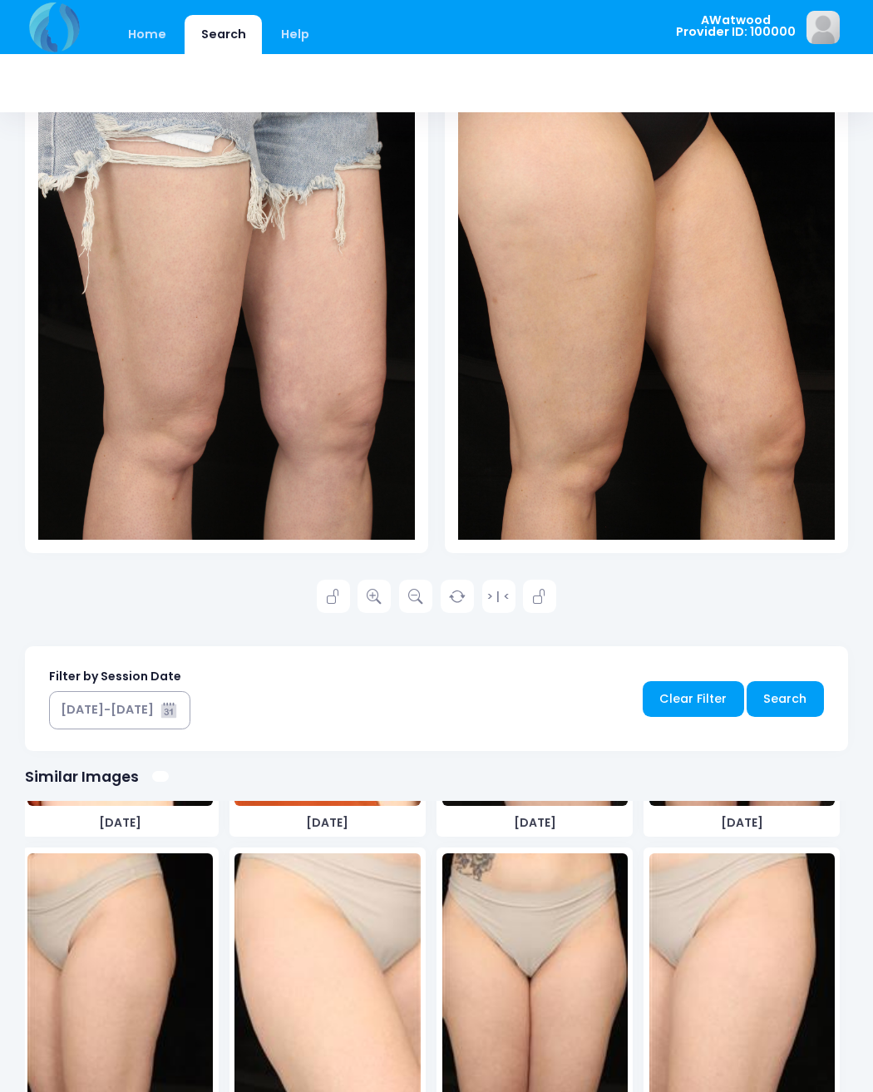
scroll to position [3837, 0]
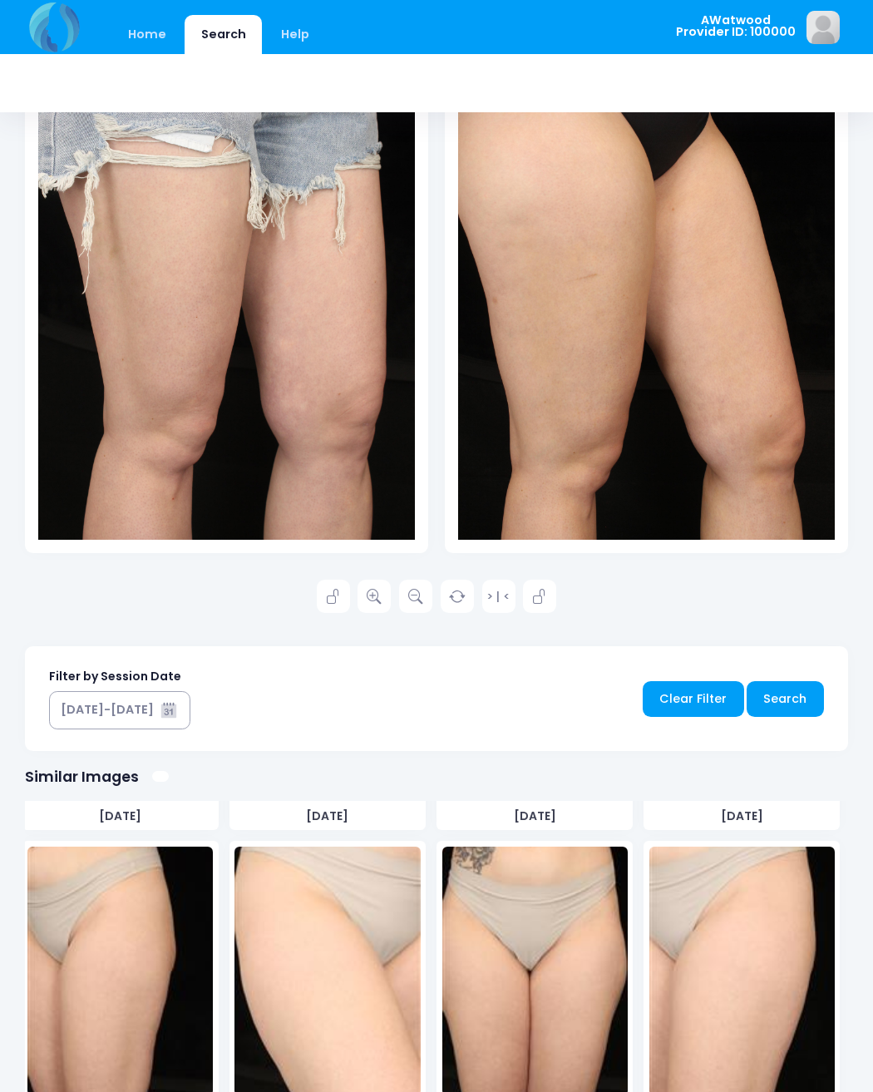
click at [270, 968] on img at bounding box center [326, 970] width 185 height 249
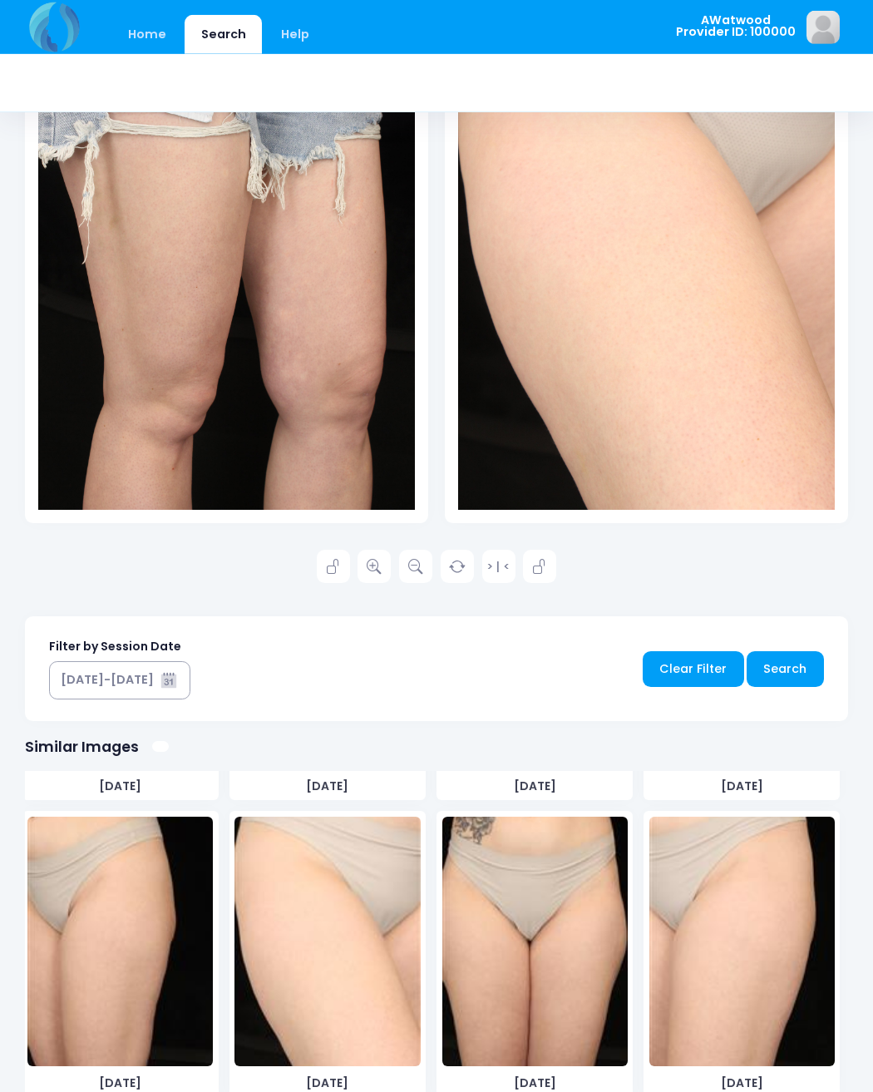
click at [673, 931] on img at bounding box center [741, 940] width 185 height 249
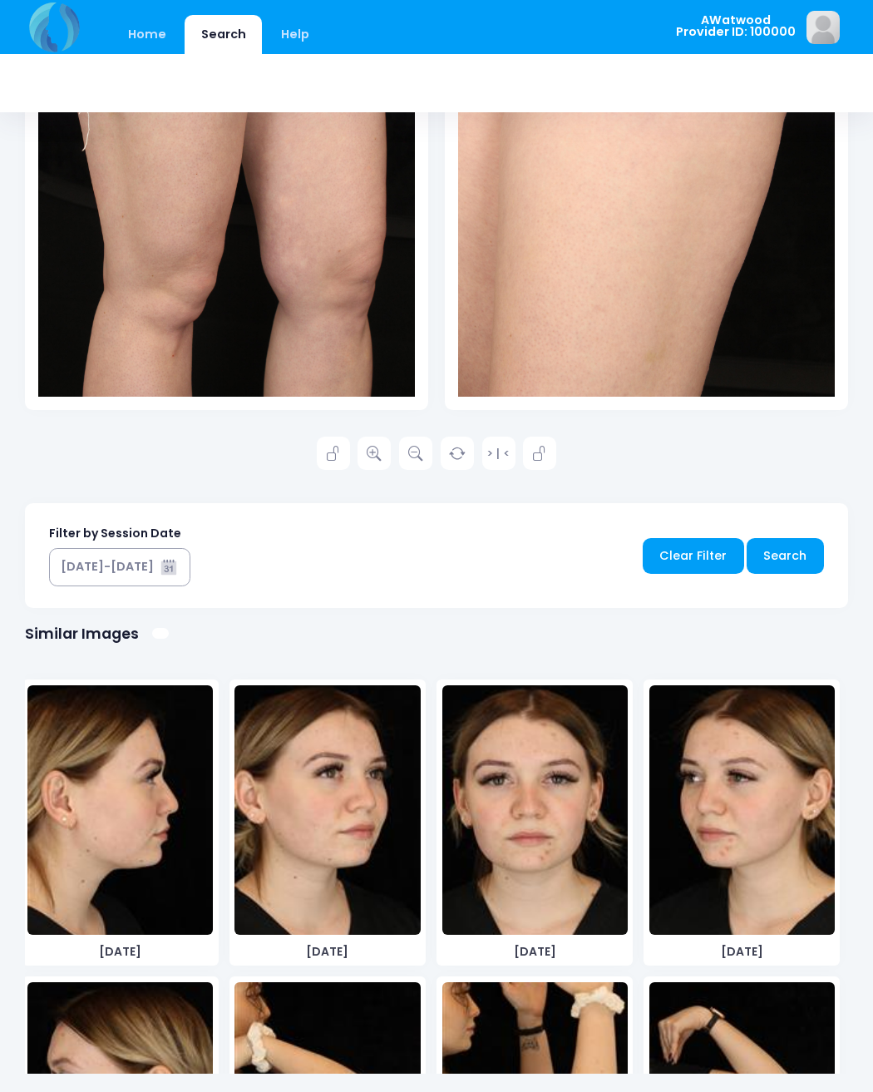
scroll to position [0, 0]
click at [310, 806] on img at bounding box center [326, 809] width 185 height 249
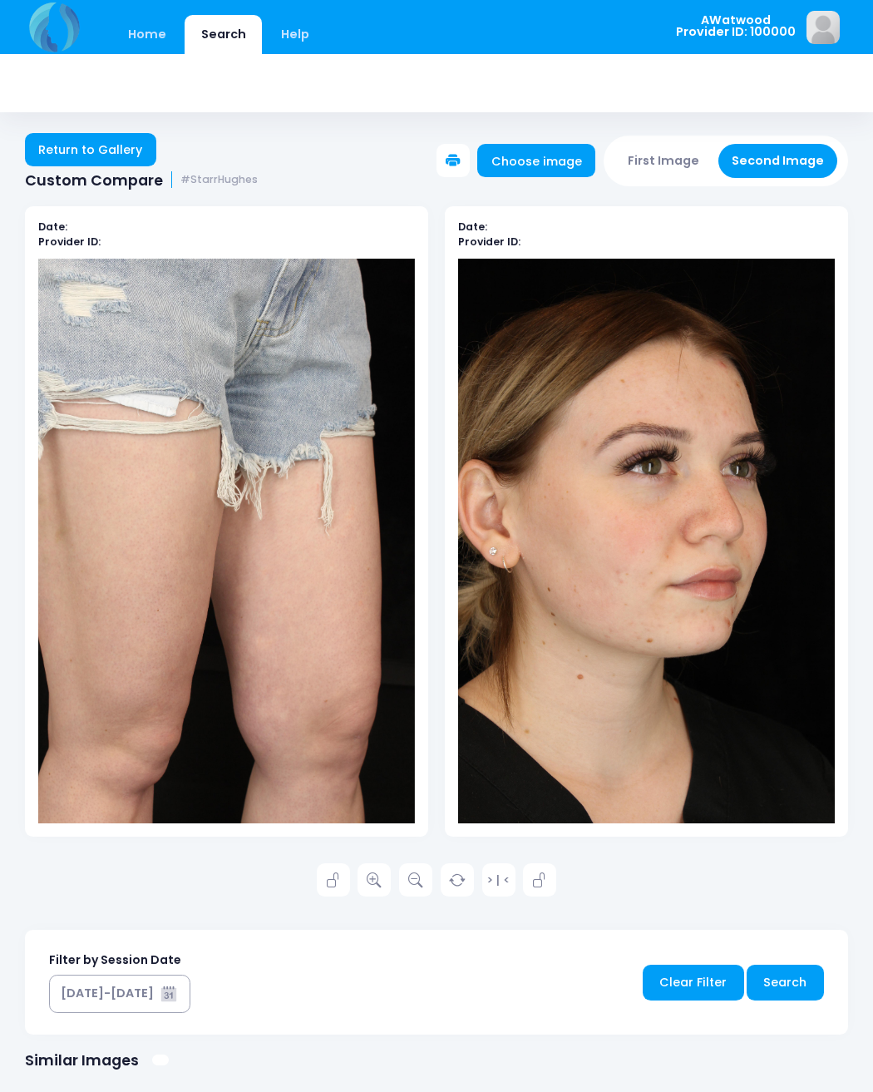
click at [651, 160] on button "First Image" at bounding box center [663, 161] width 99 height 34
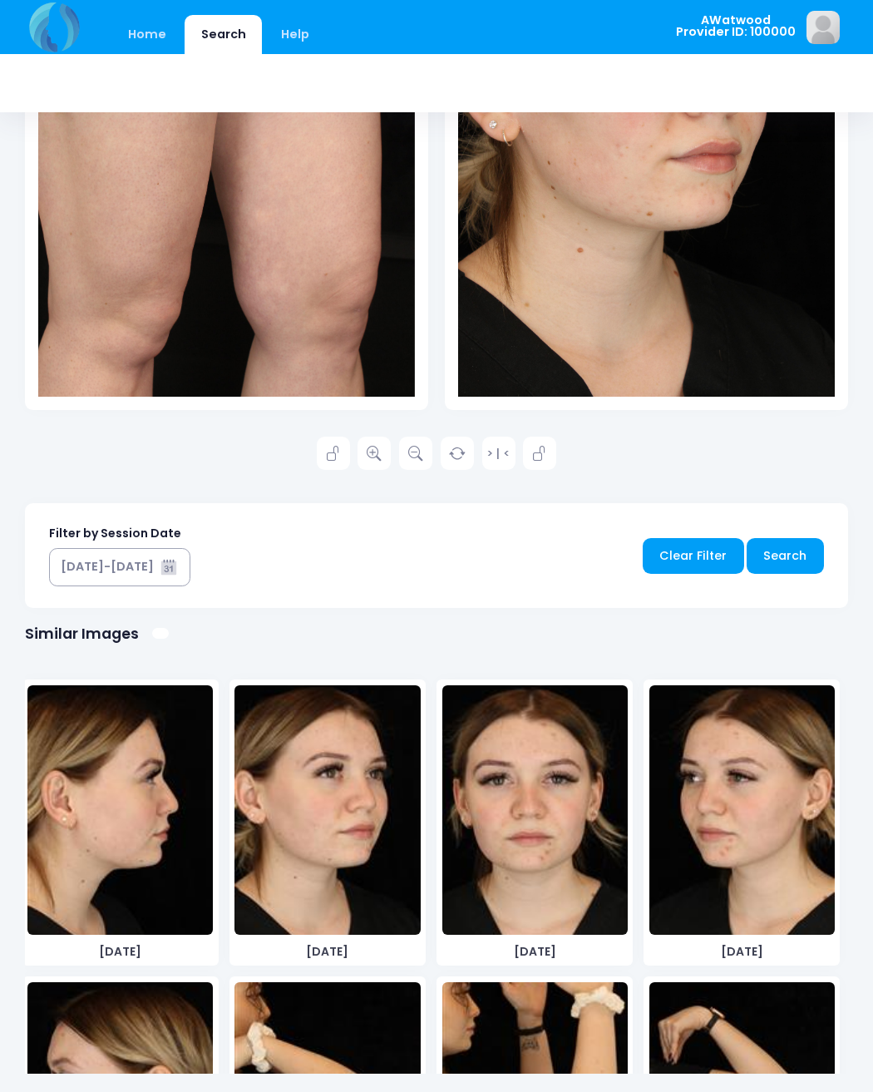
click at [328, 813] on img at bounding box center [326, 809] width 185 height 249
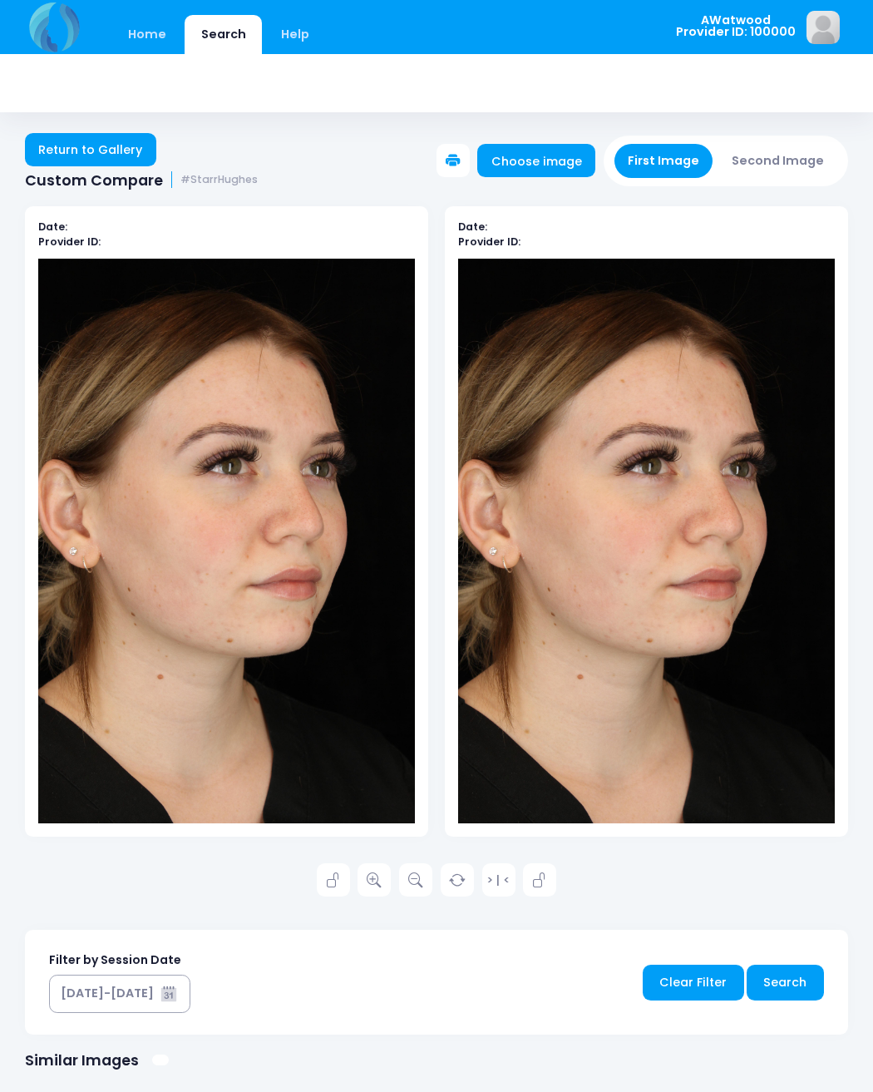
click at [802, 150] on button "Second Image" at bounding box center [778, 161] width 120 height 34
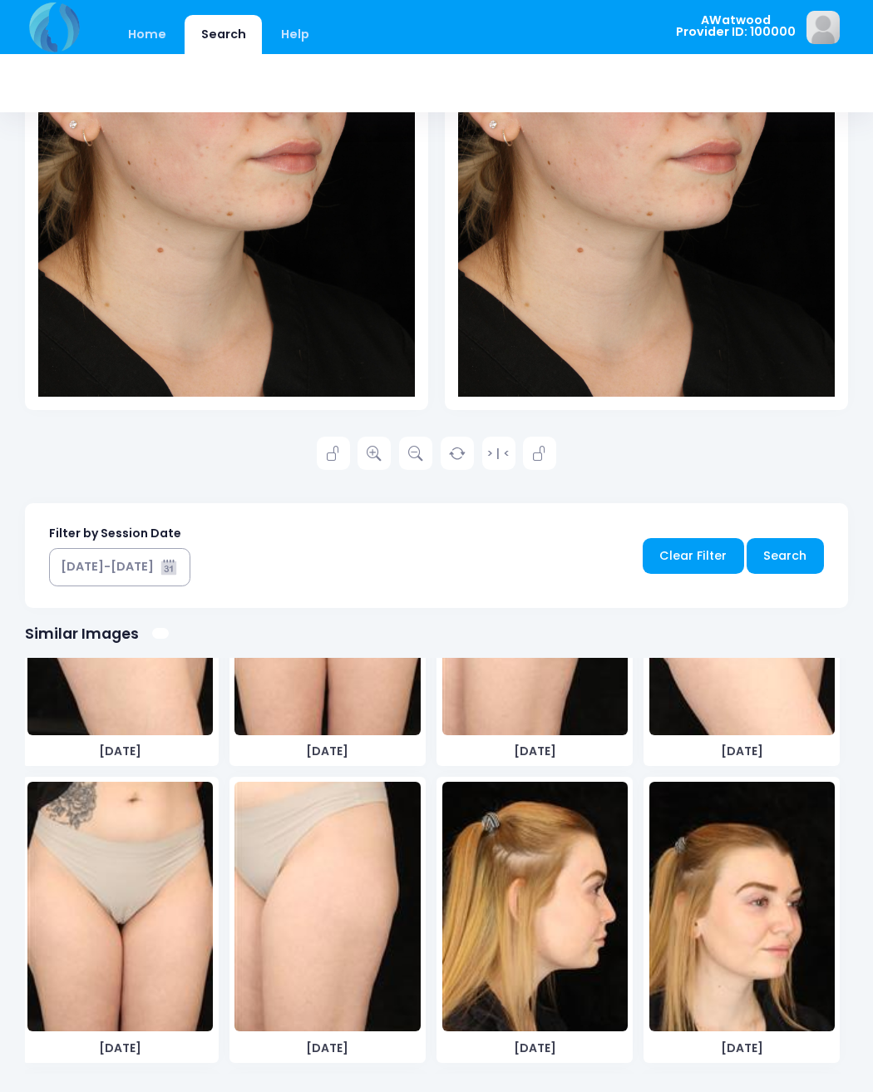
scroll to position [4354, 0]
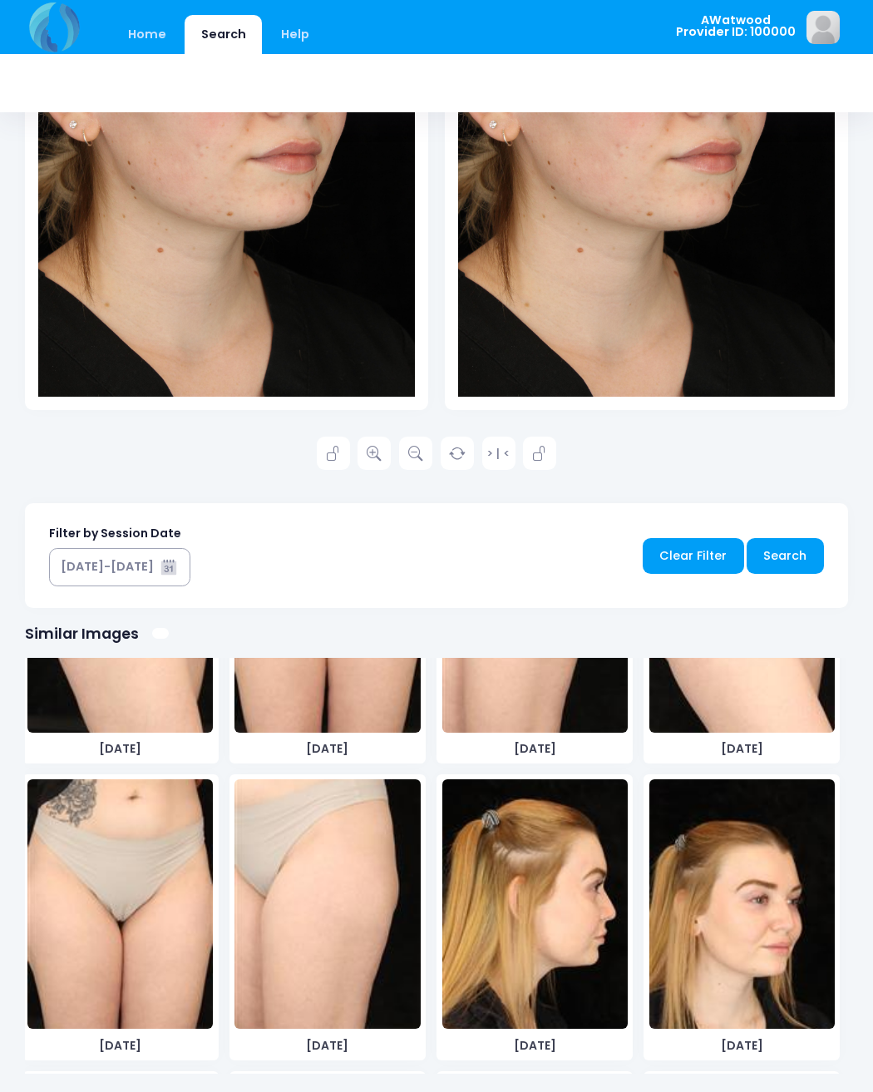
click at [687, 905] on img at bounding box center [741, 903] width 185 height 249
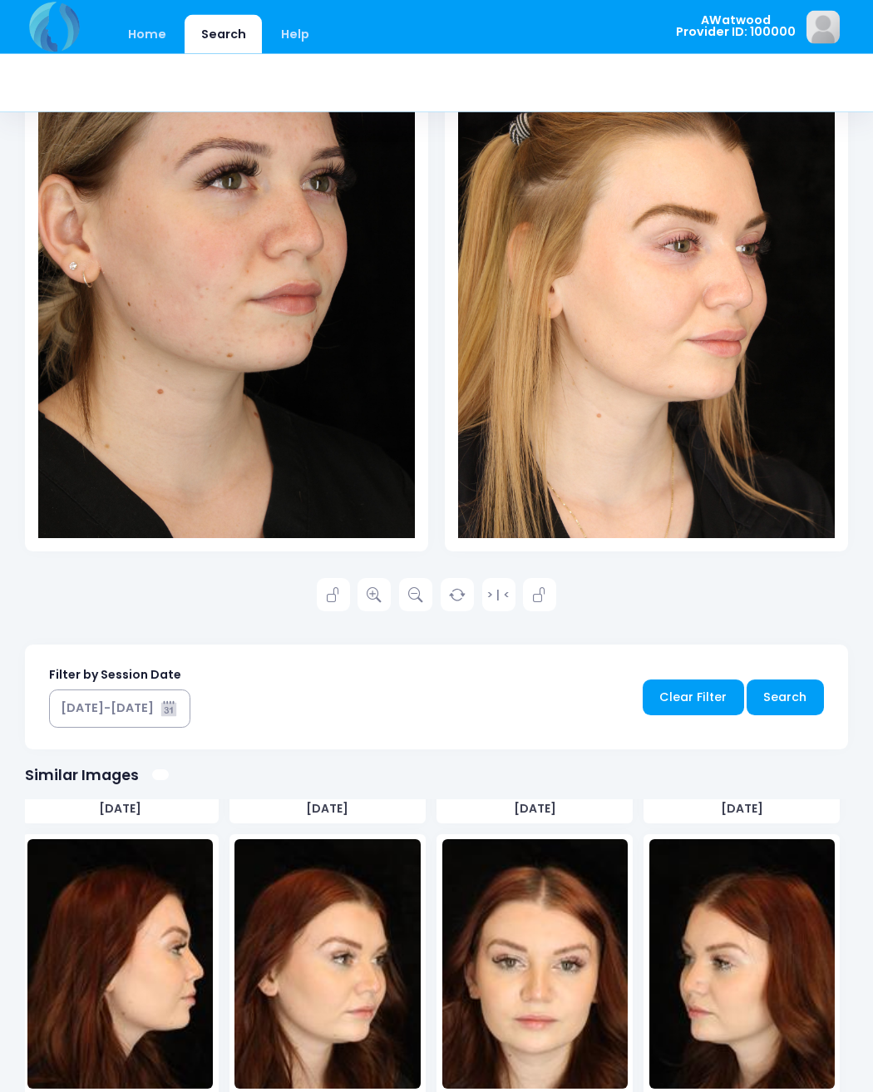
scroll to position [2656, 0]
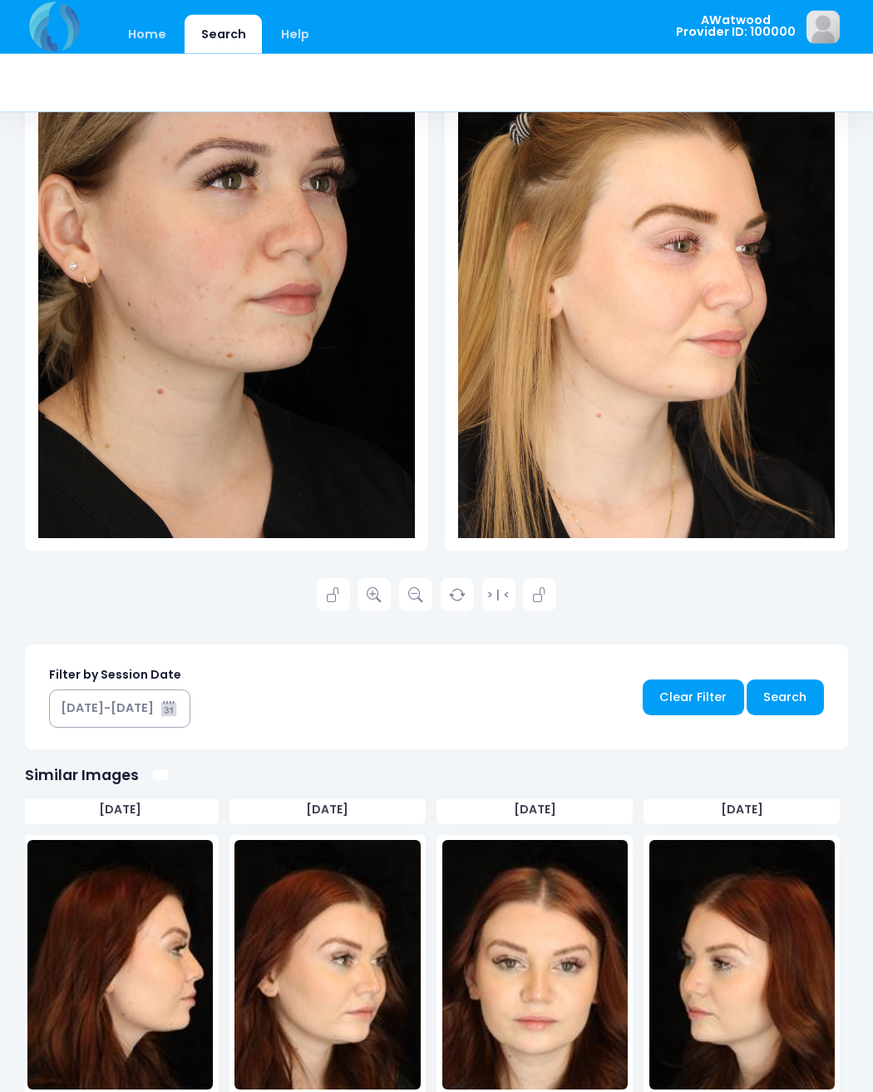
click at [301, 947] on img at bounding box center [326, 964] width 185 height 249
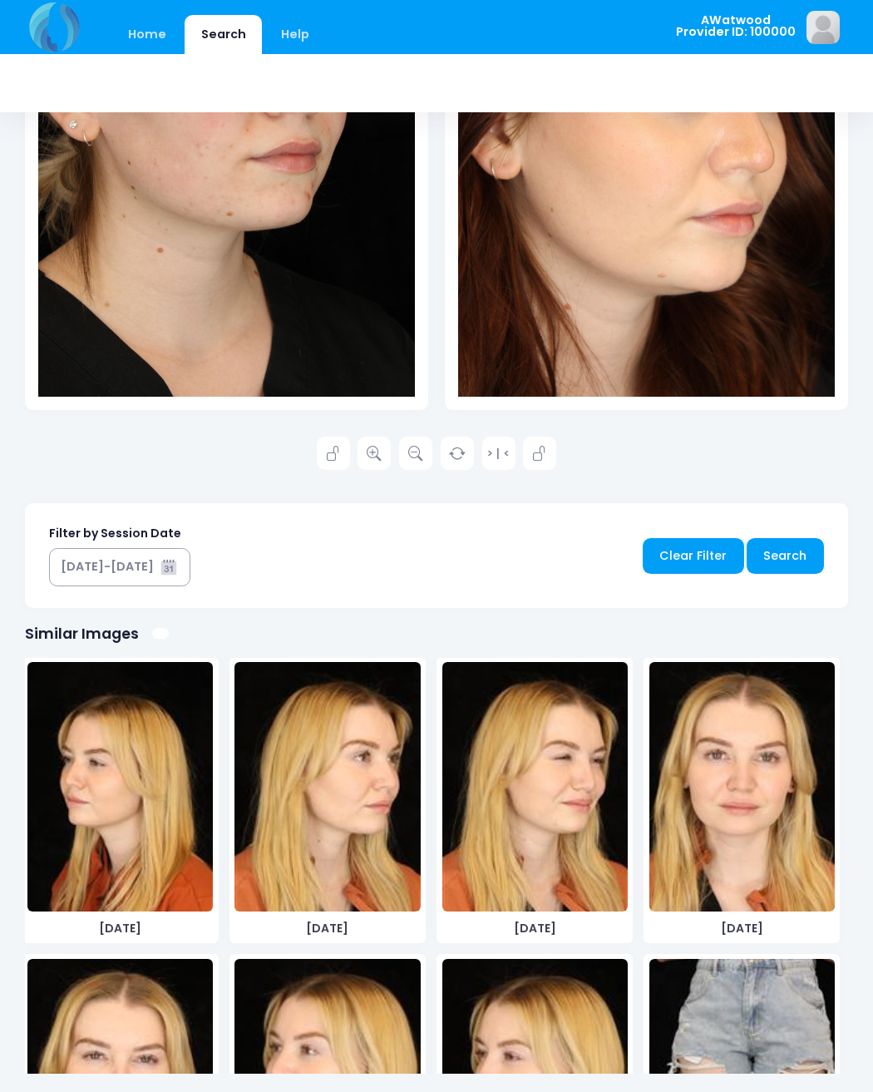
scroll to position [5360, 0]
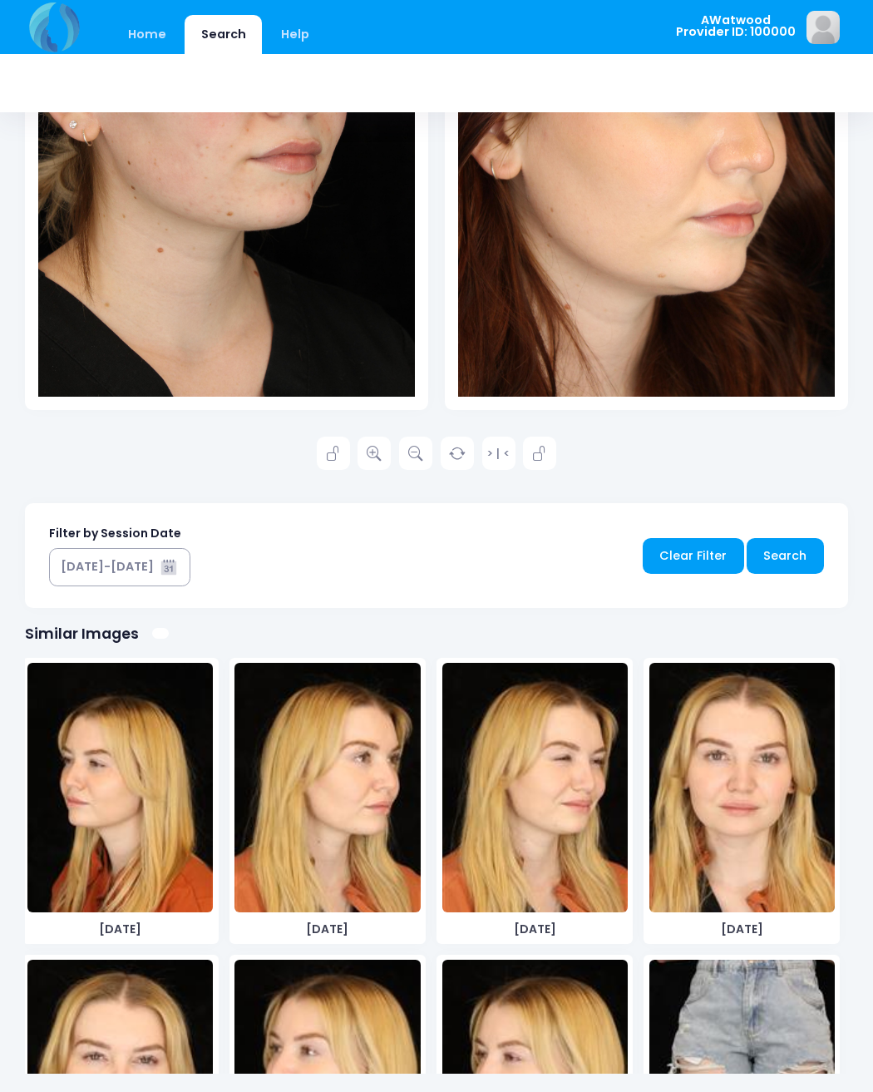
click at [374, 849] on img at bounding box center [326, 787] width 185 height 249
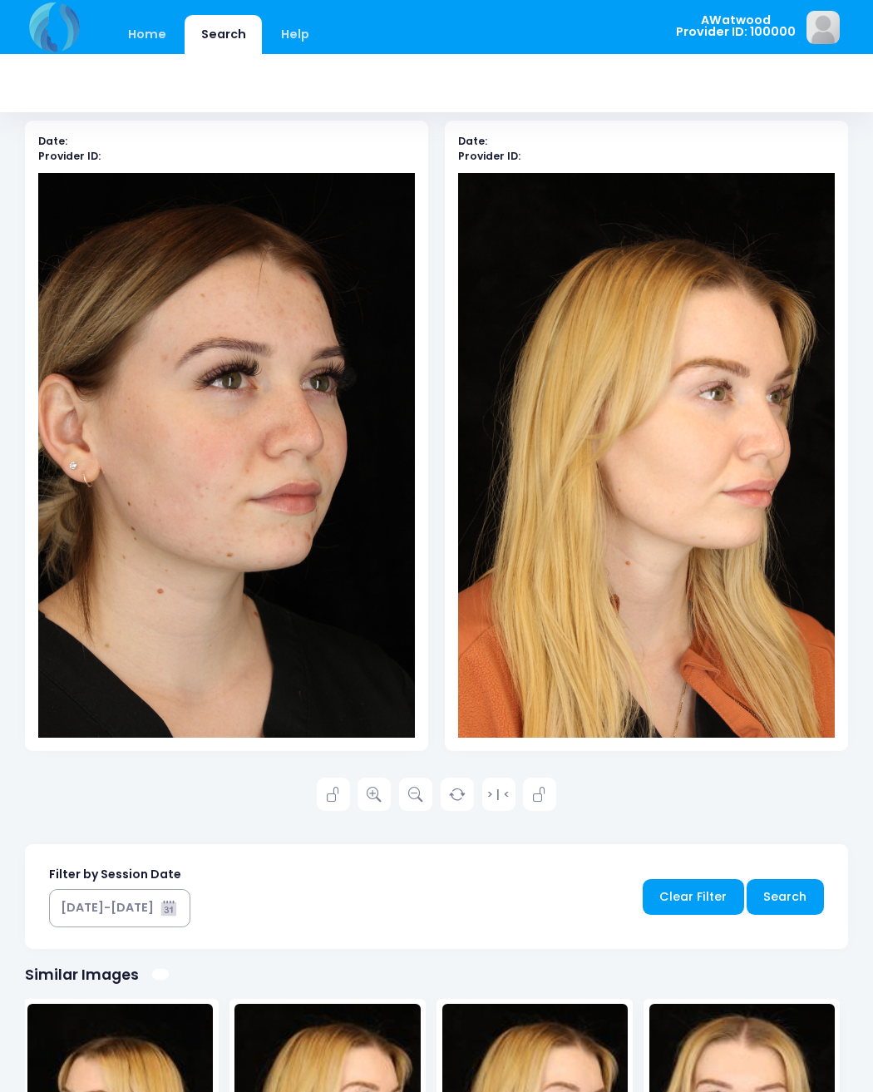
scroll to position [75, 0]
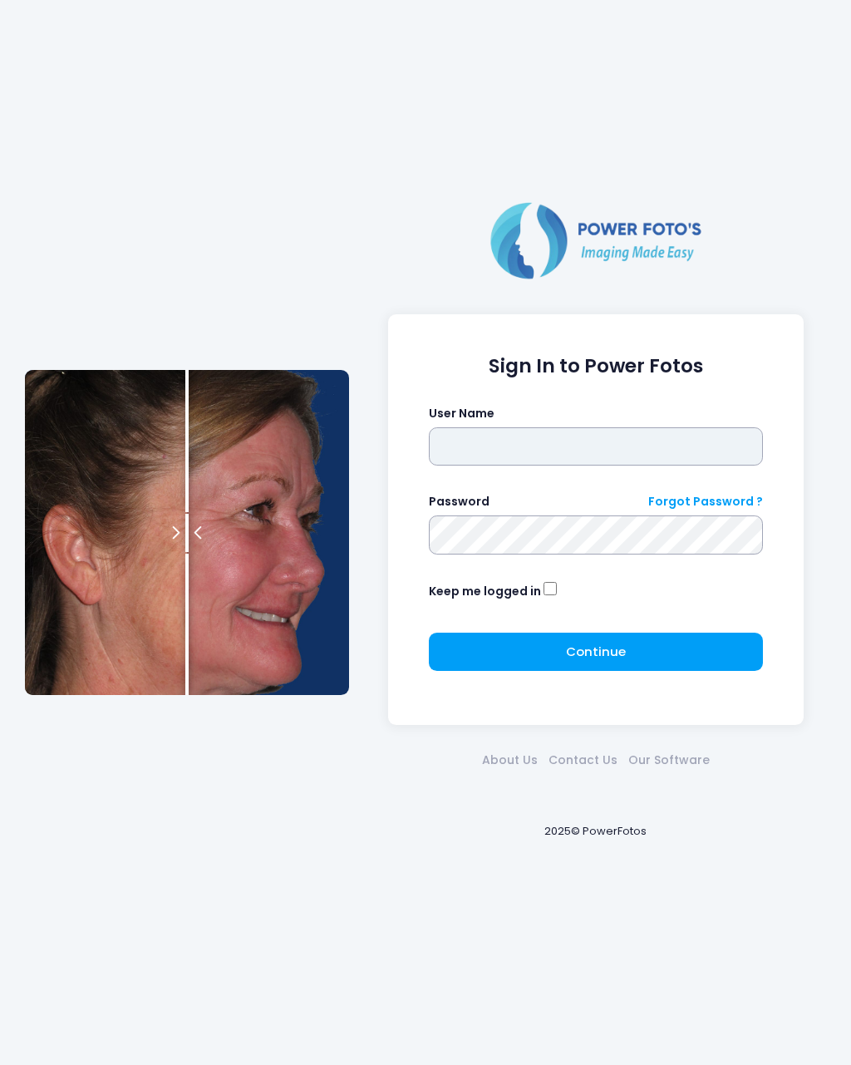
click at [440, 446] on input "text" at bounding box center [596, 446] width 335 height 38
type input "********"
click at [664, 644] on button "Continue Please wait..." at bounding box center [596, 652] width 335 height 38
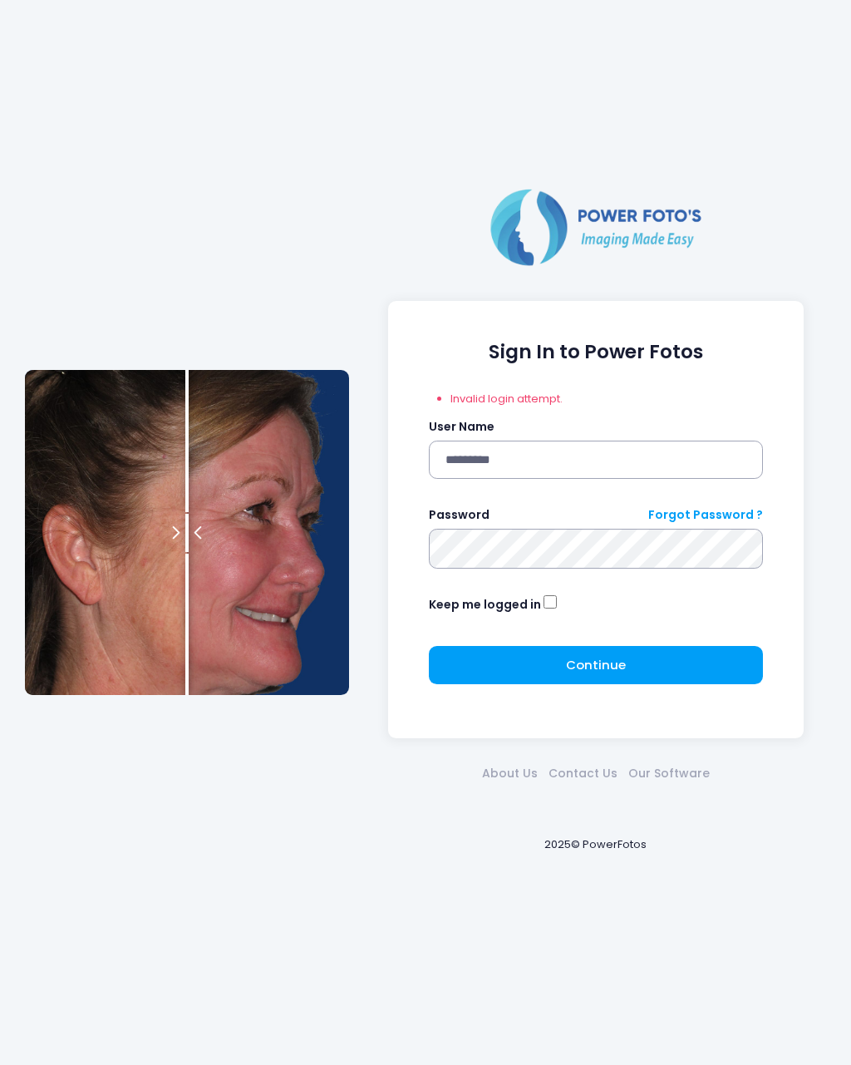
click at [660, 663] on button "Continue Please wait..." at bounding box center [596, 665] width 335 height 38
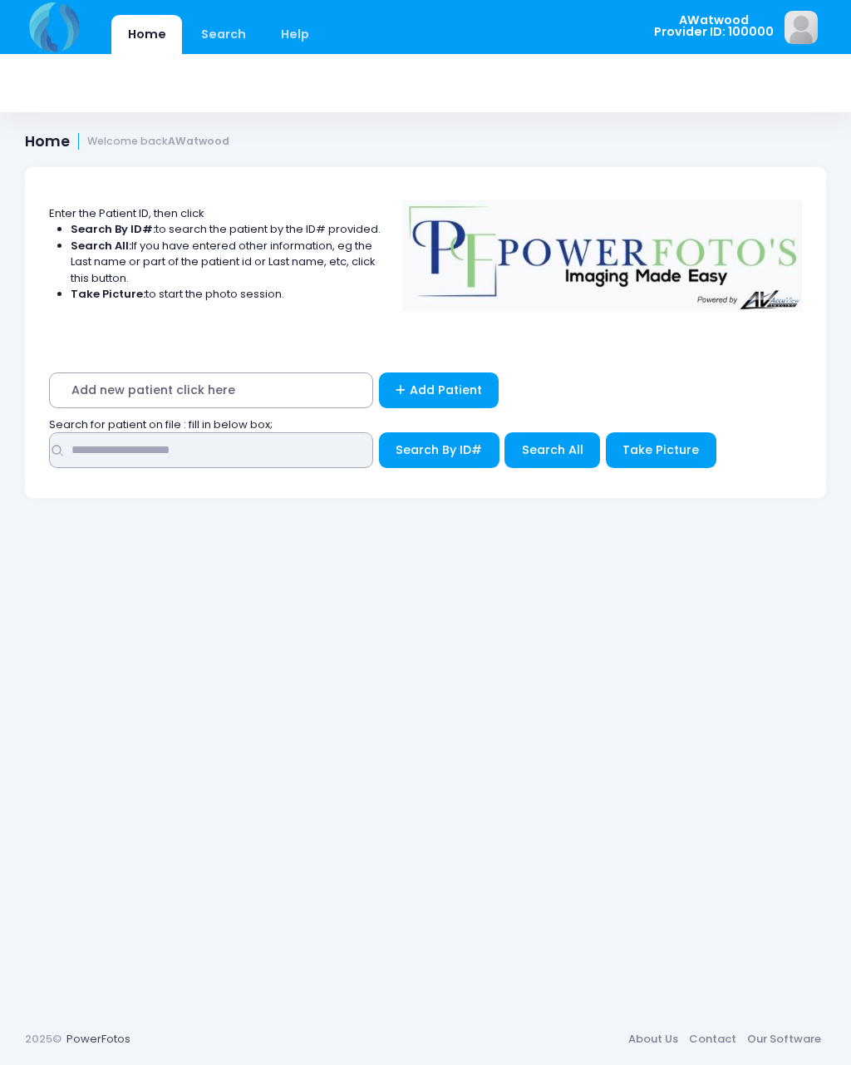
click at [111, 455] on input "text" at bounding box center [211, 450] width 324 height 36
type input "*****"
click at [529, 464] on button "Search All" at bounding box center [553, 450] width 96 height 36
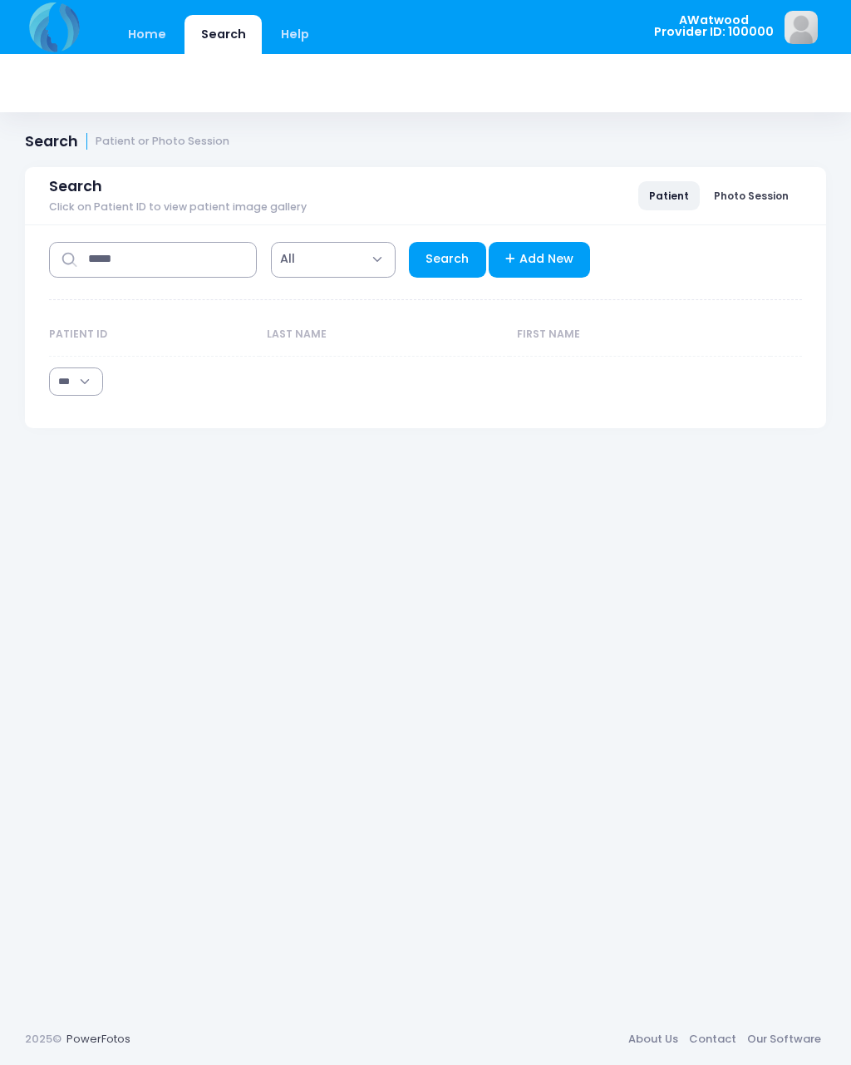
select select "***"
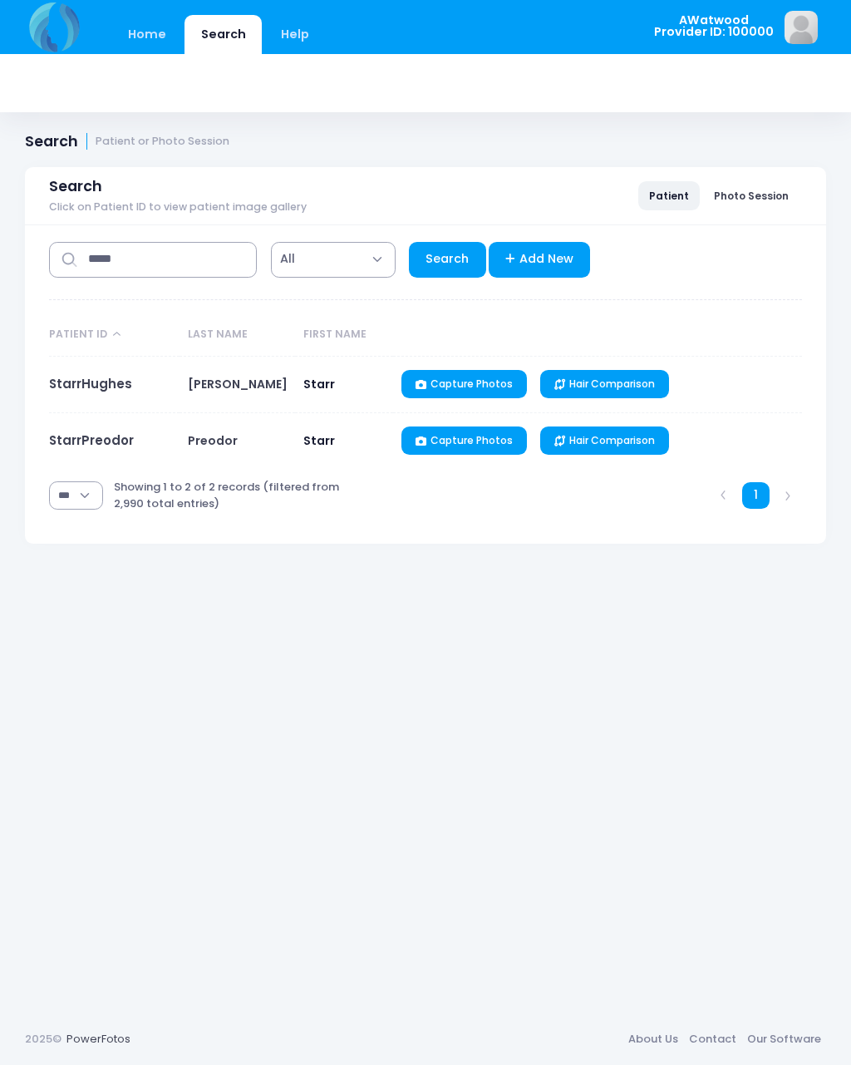
click at [66, 387] on link "StarrHughes" at bounding box center [90, 383] width 83 height 17
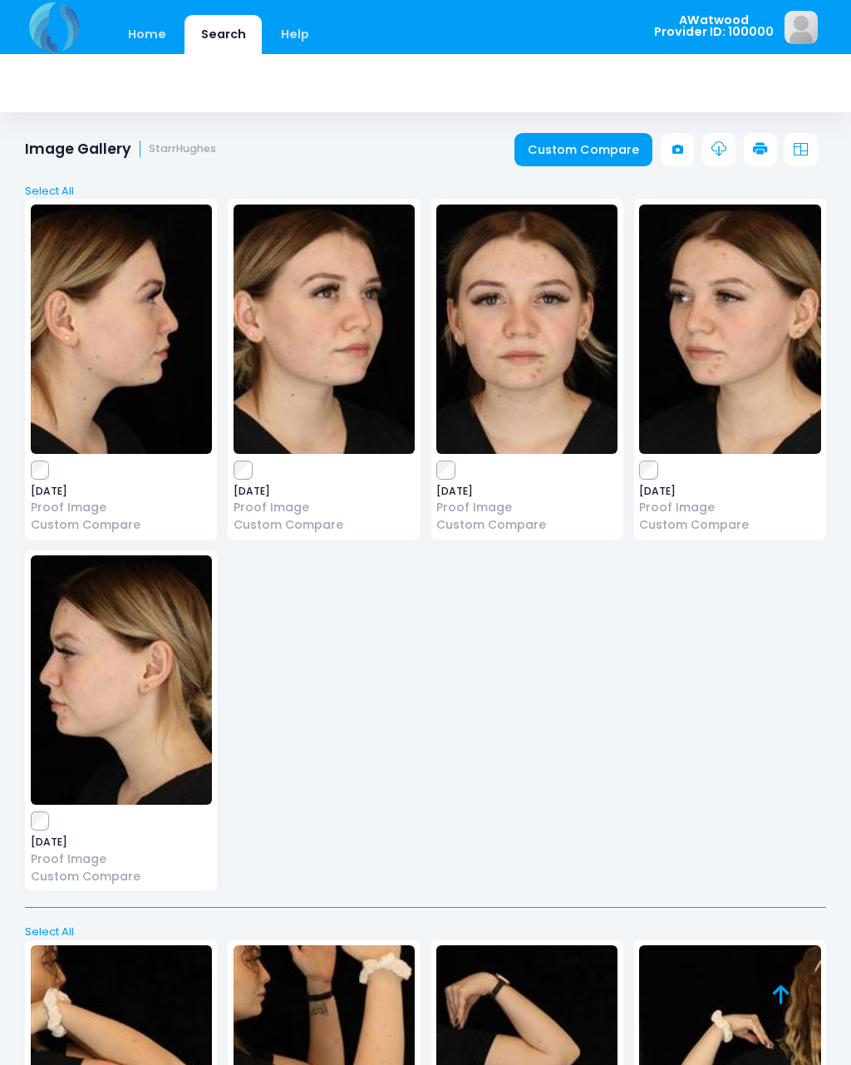
click at [303, 405] on img at bounding box center [324, 329] width 181 height 249
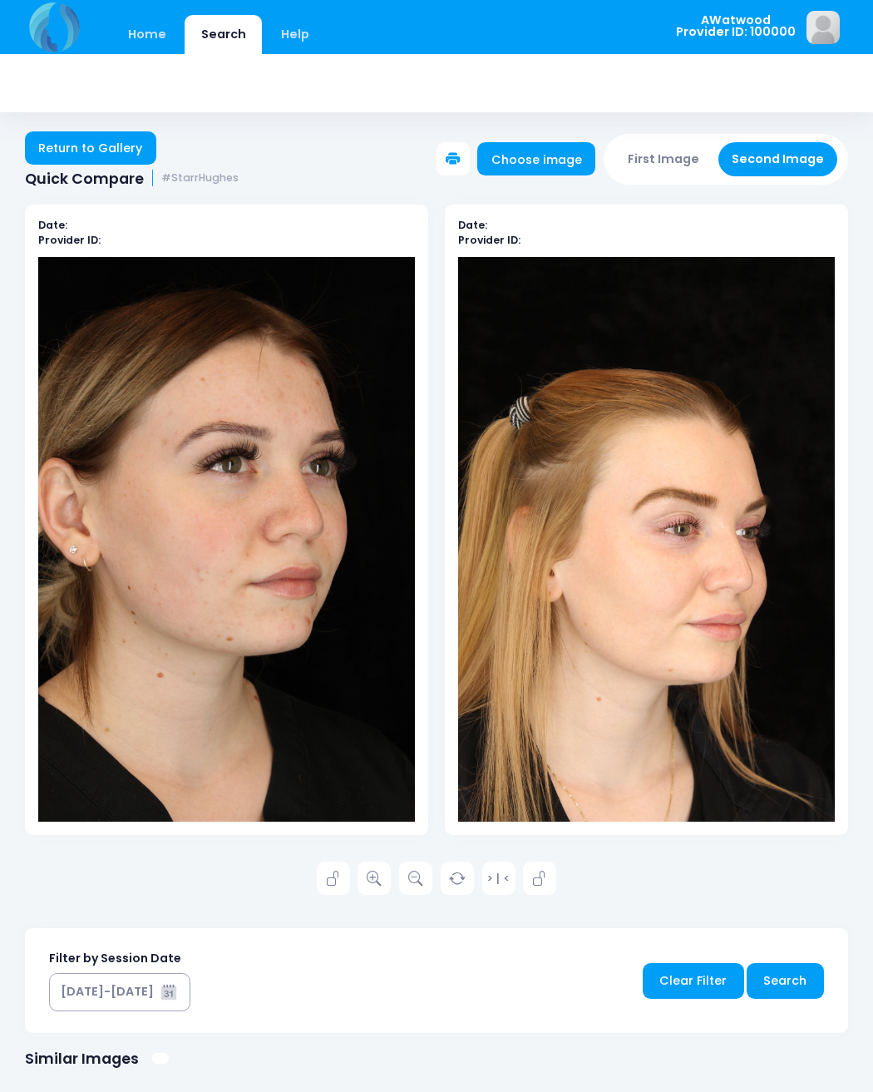
scroll to position [2, 0]
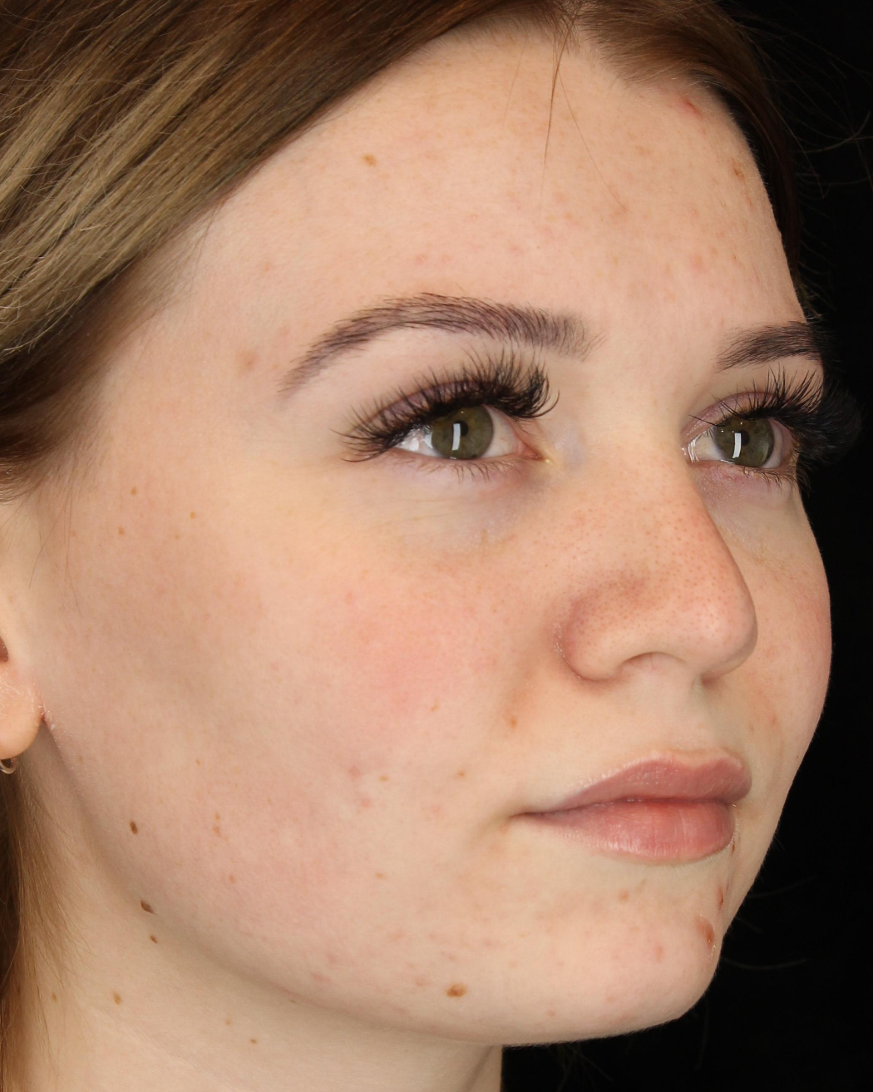
click at [143, 299] on img at bounding box center [226, 539] width 377 height 565
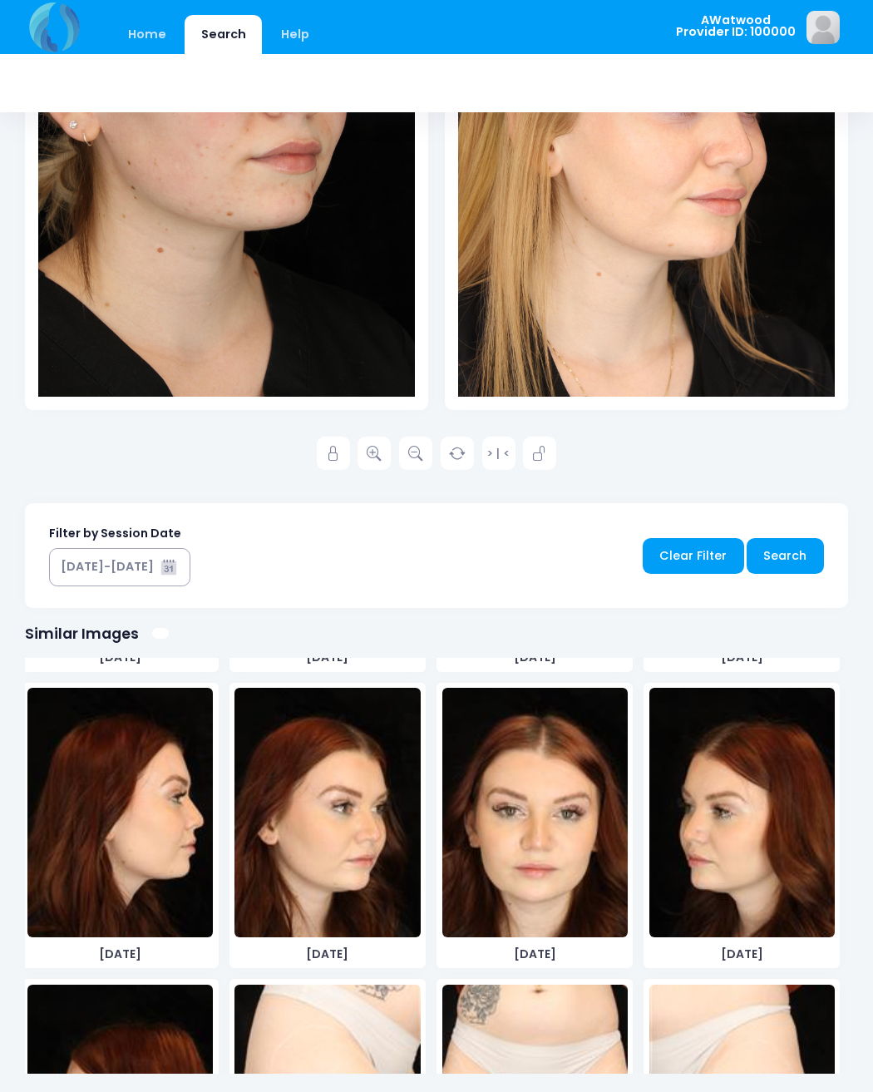
scroll to position [2666, 0]
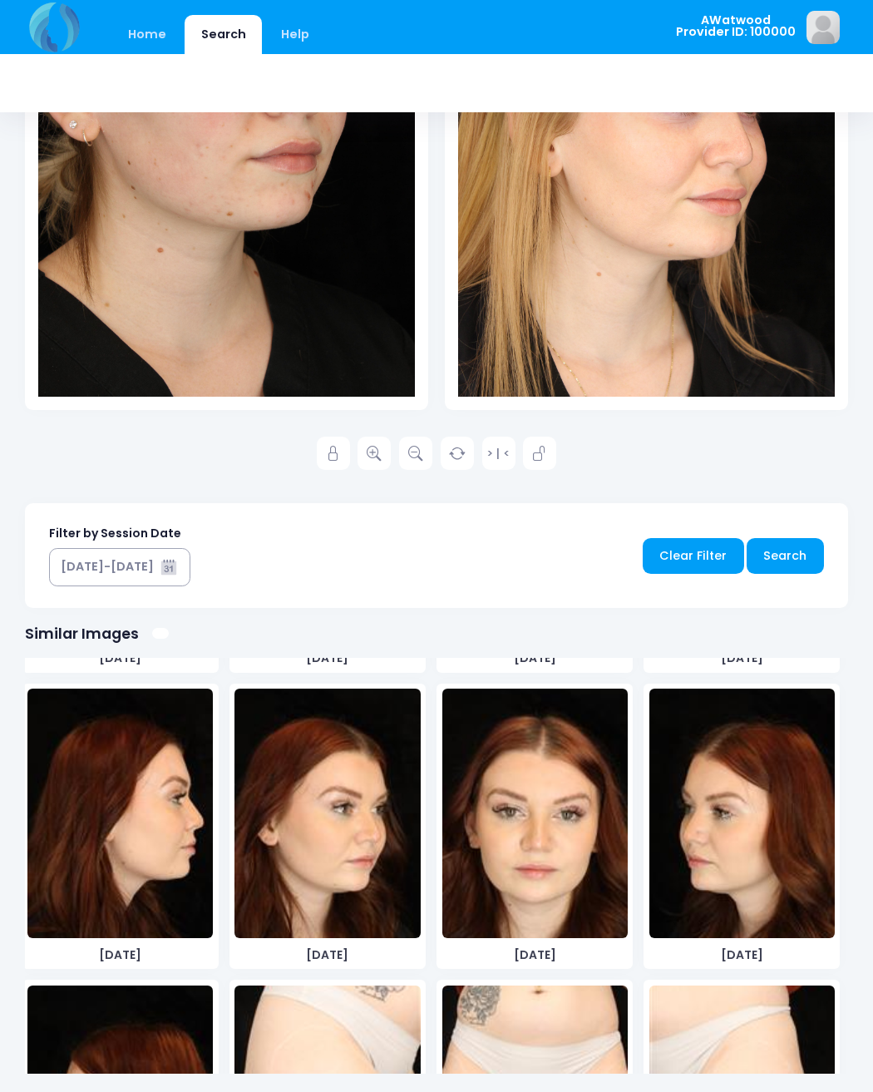
click at [303, 874] on img at bounding box center [326, 812] width 185 height 249
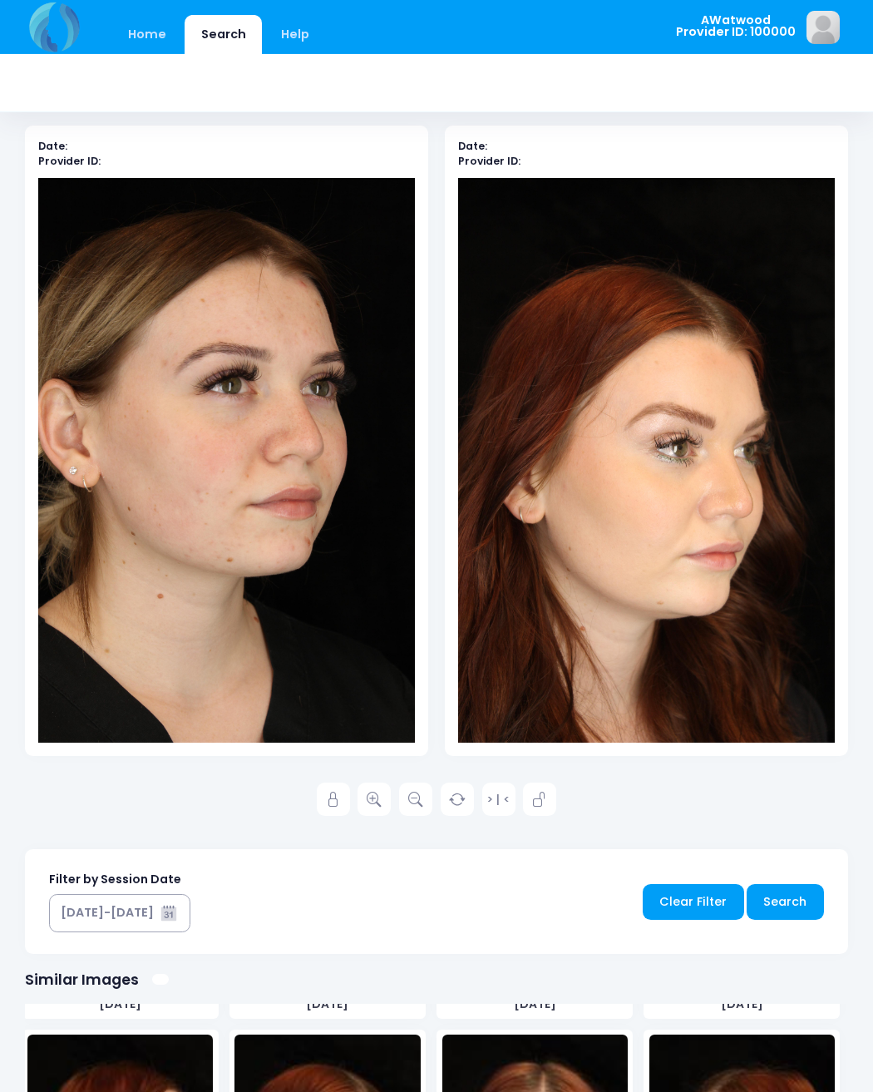
scroll to position [75, 0]
